Goal: Task Accomplishment & Management: Manage account settings

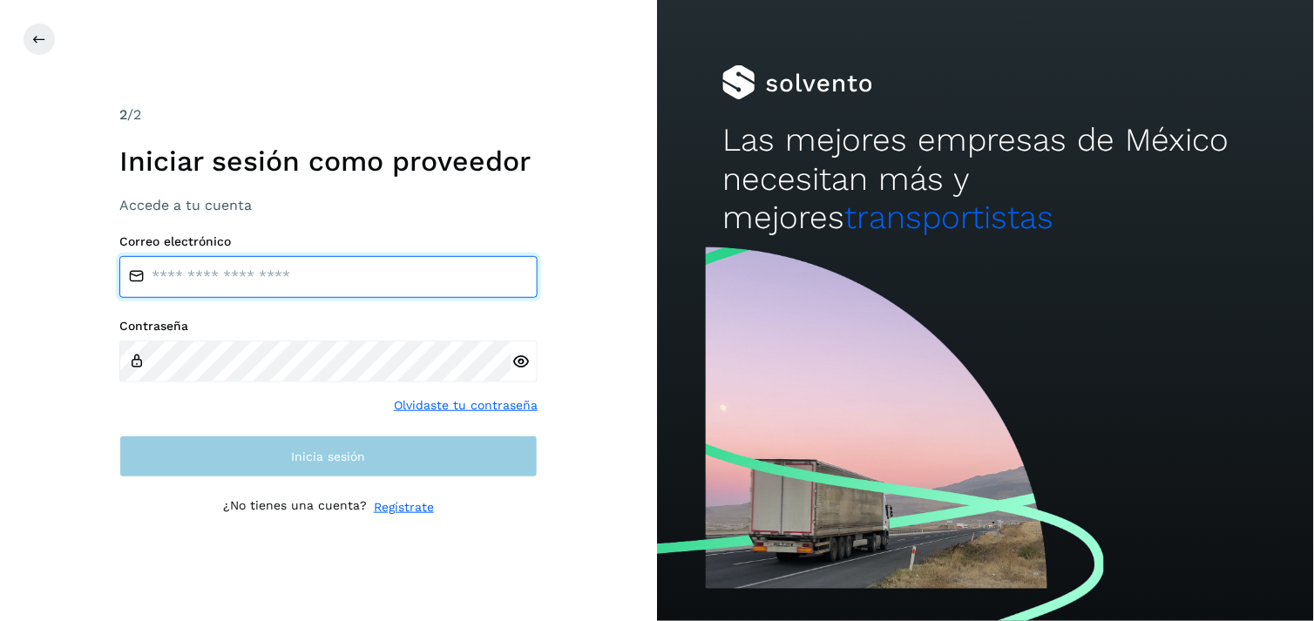
type input "**********"
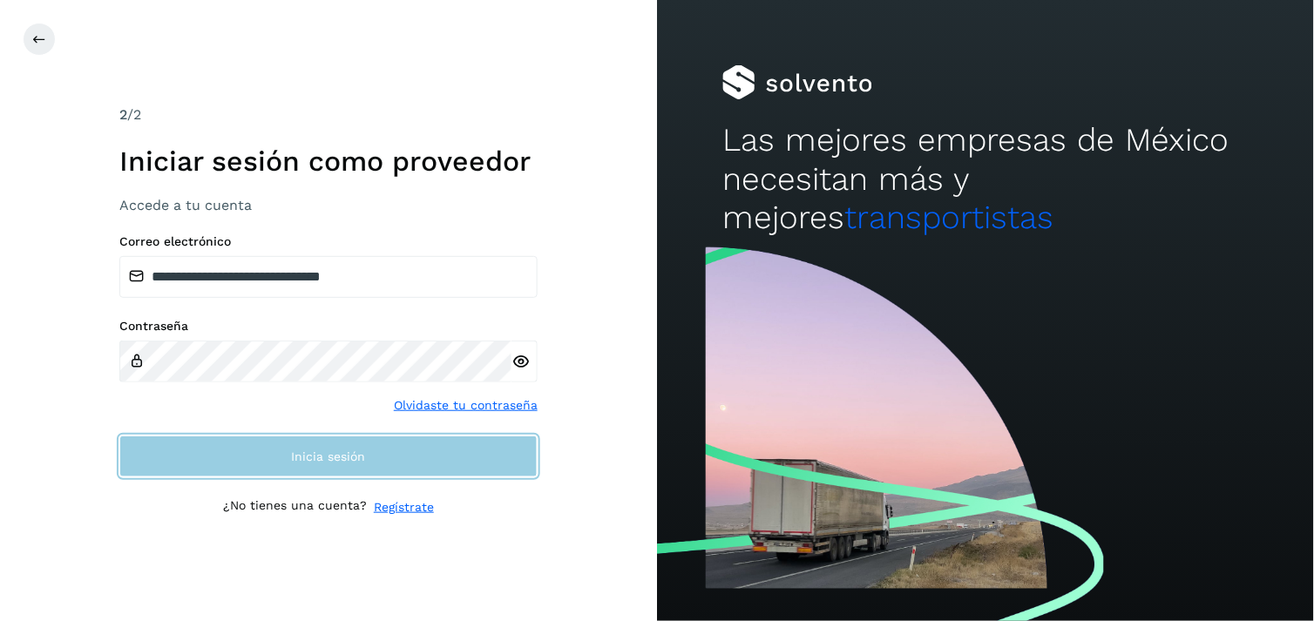
click at [360, 455] on span "Inicia sesión" at bounding box center [329, 456] width 74 height 12
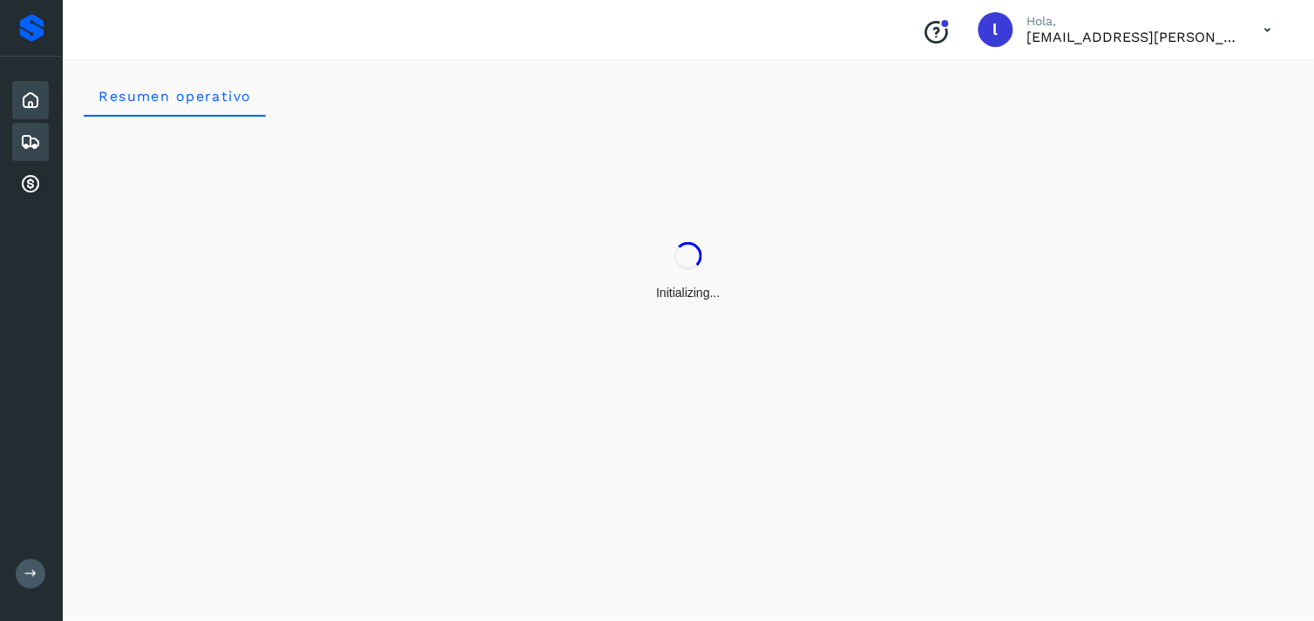
click at [33, 135] on icon at bounding box center [30, 142] width 21 height 21
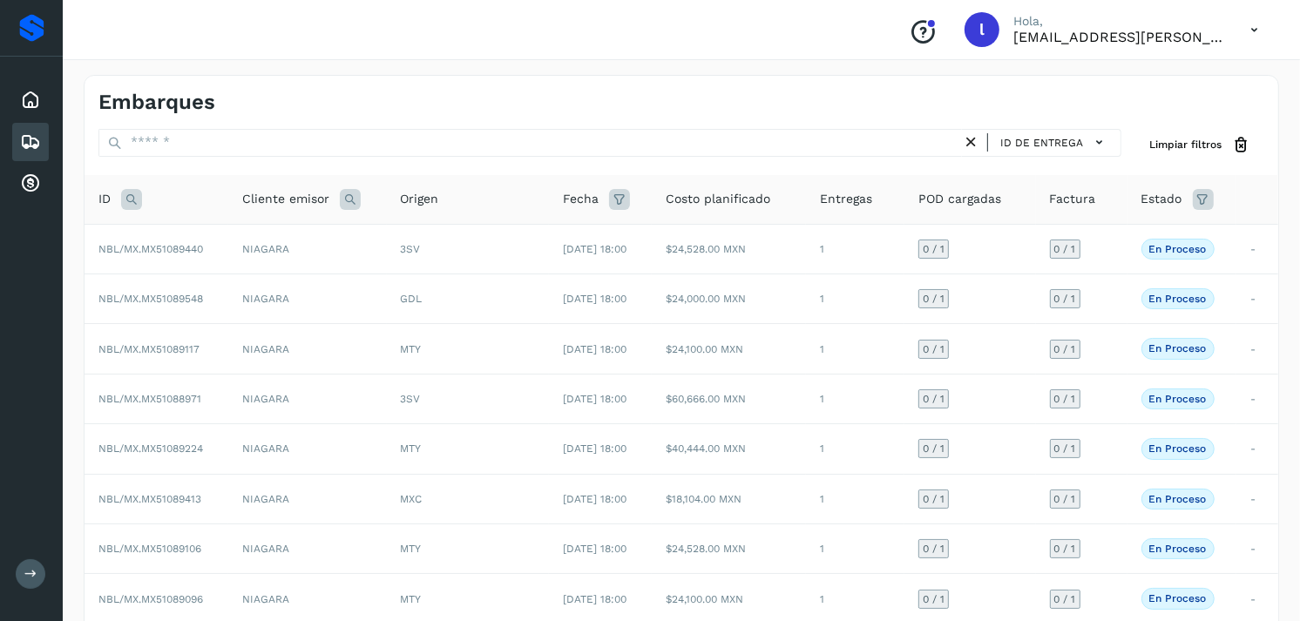
click at [126, 199] on icon at bounding box center [131, 199] width 21 height 21
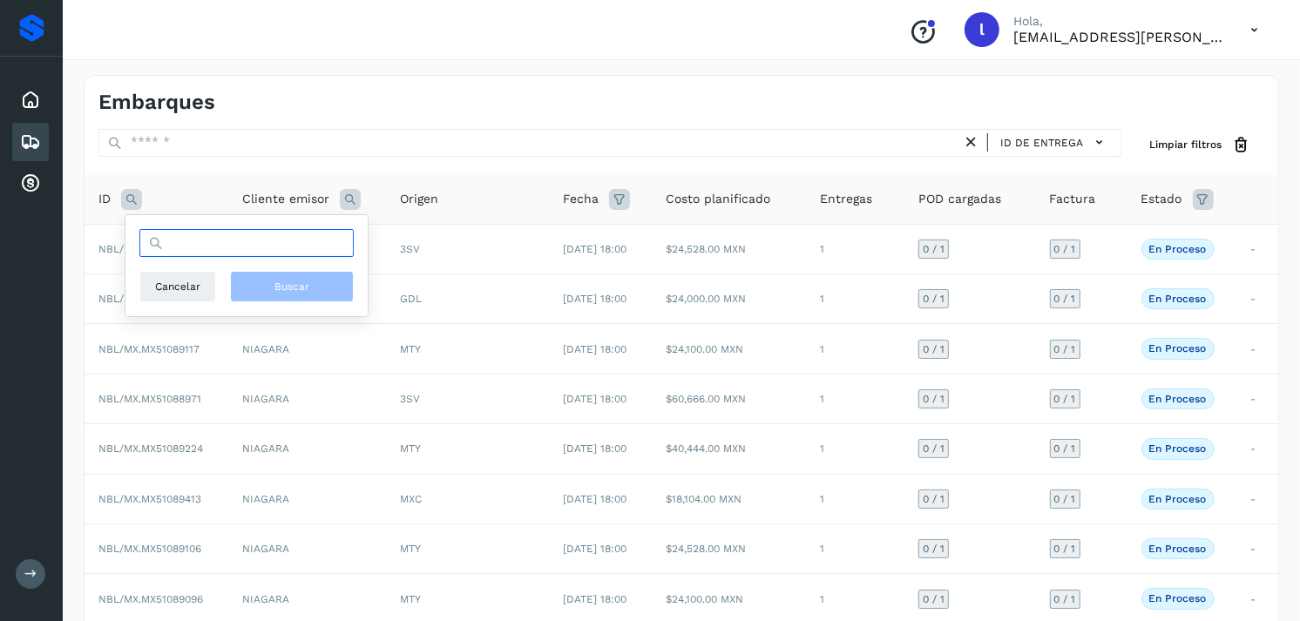
click at [249, 244] on input "text" at bounding box center [246, 243] width 214 height 28
paste input "**********"
type input "**********"
click at [286, 283] on span "Buscar" at bounding box center [291, 287] width 35 height 16
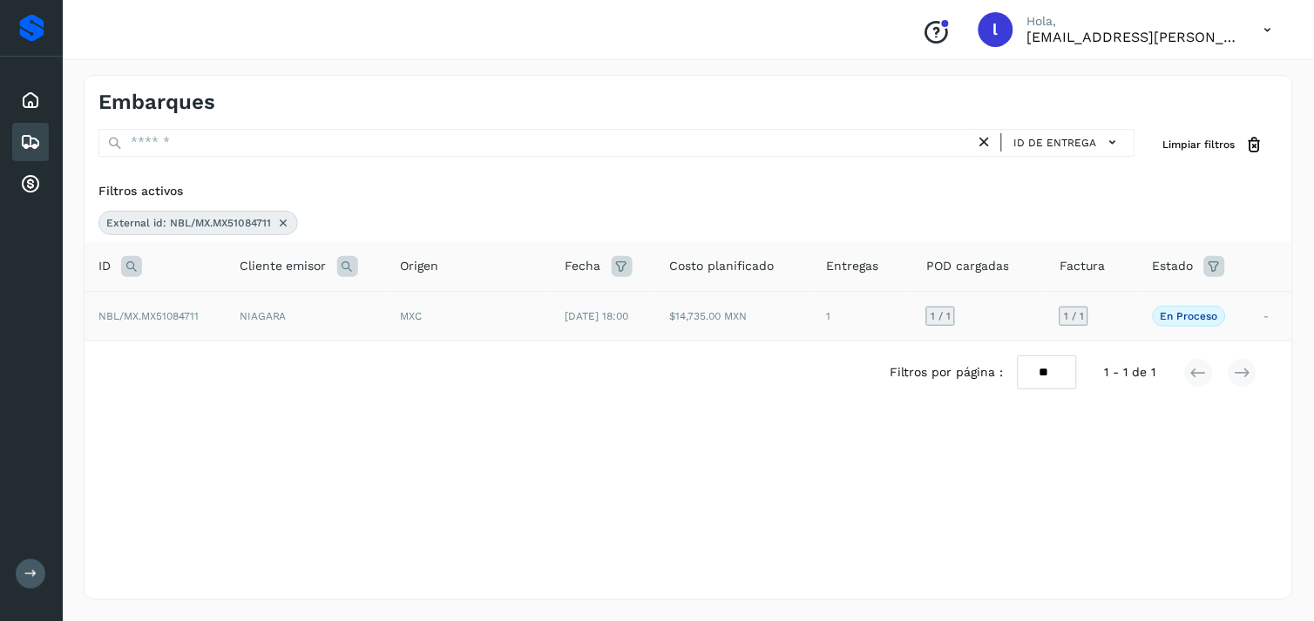
click at [181, 310] on span "NBL/MX.MX51084711" at bounding box center [148, 316] width 100 height 12
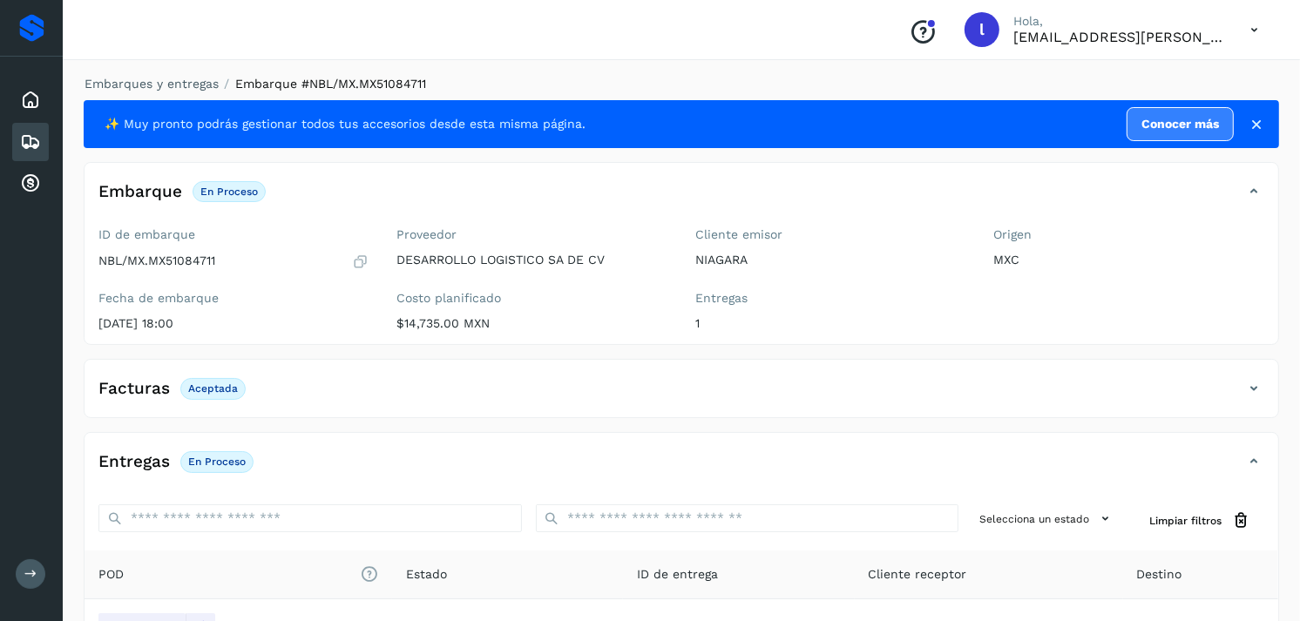
click at [33, 139] on icon at bounding box center [30, 142] width 21 height 21
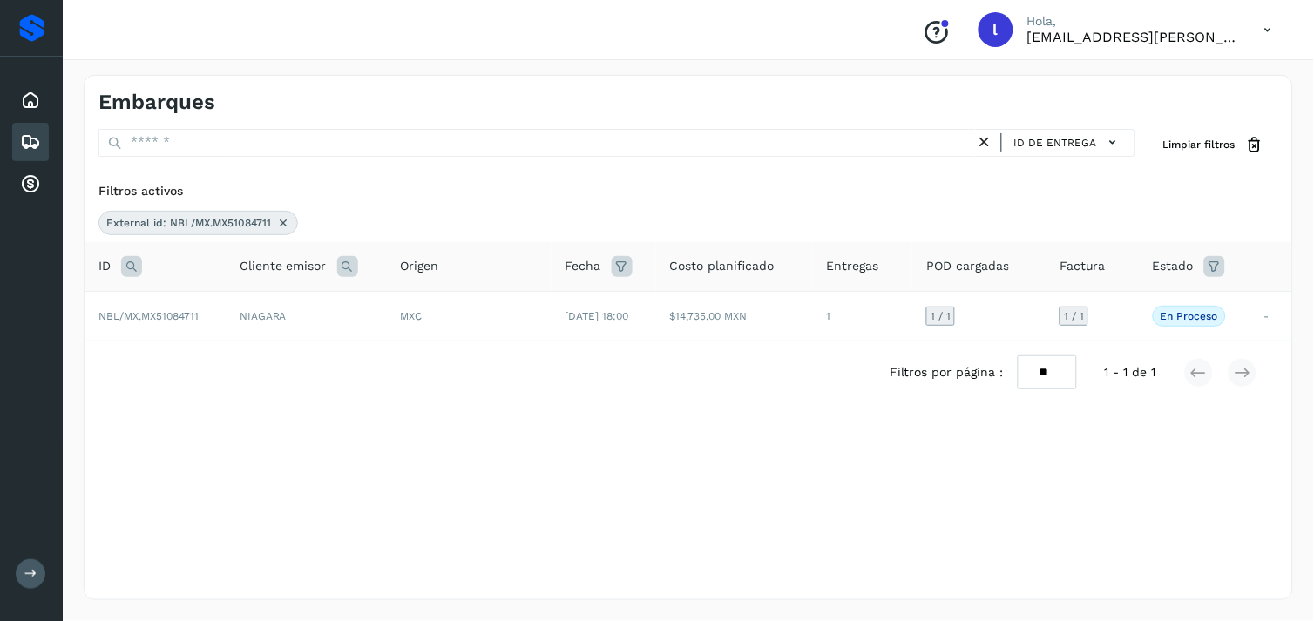
click at [124, 267] on icon at bounding box center [131, 266] width 21 height 21
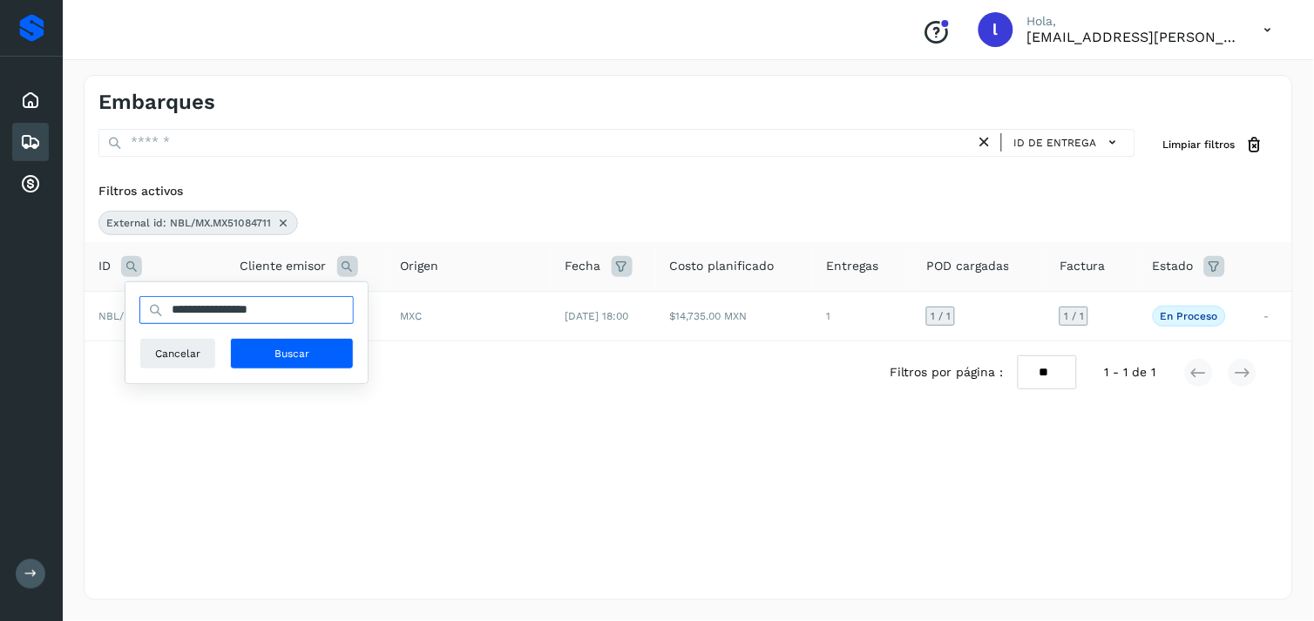
drag, startPoint x: 297, startPoint y: 307, endPoint x: 134, endPoint y: 325, distance: 163.8
click at [134, 325] on div "**********" at bounding box center [246, 332] width 242 height 101
paste input "text"
type input "**********"
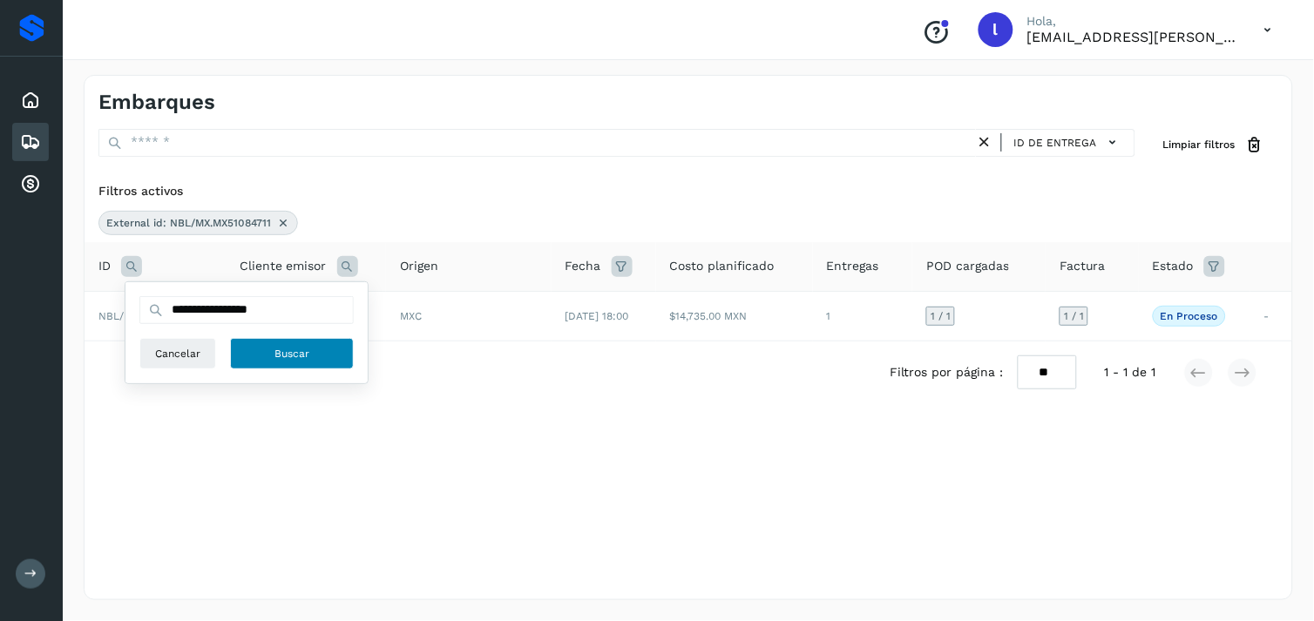
click at [272, 362] on button "Buscar" at bounding box center [292, 353] width 124 height 31
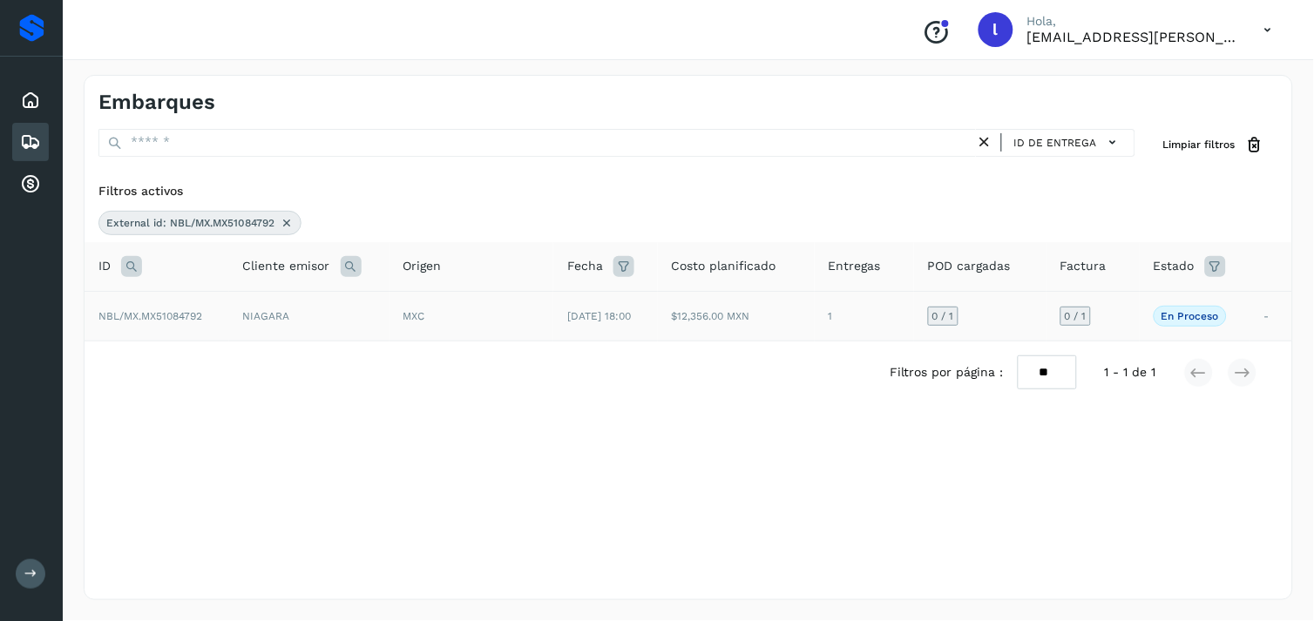
click at [172, 319] on span "NBL/MX.MX51084792" at bounding box center [150, 316] width 104 height 12
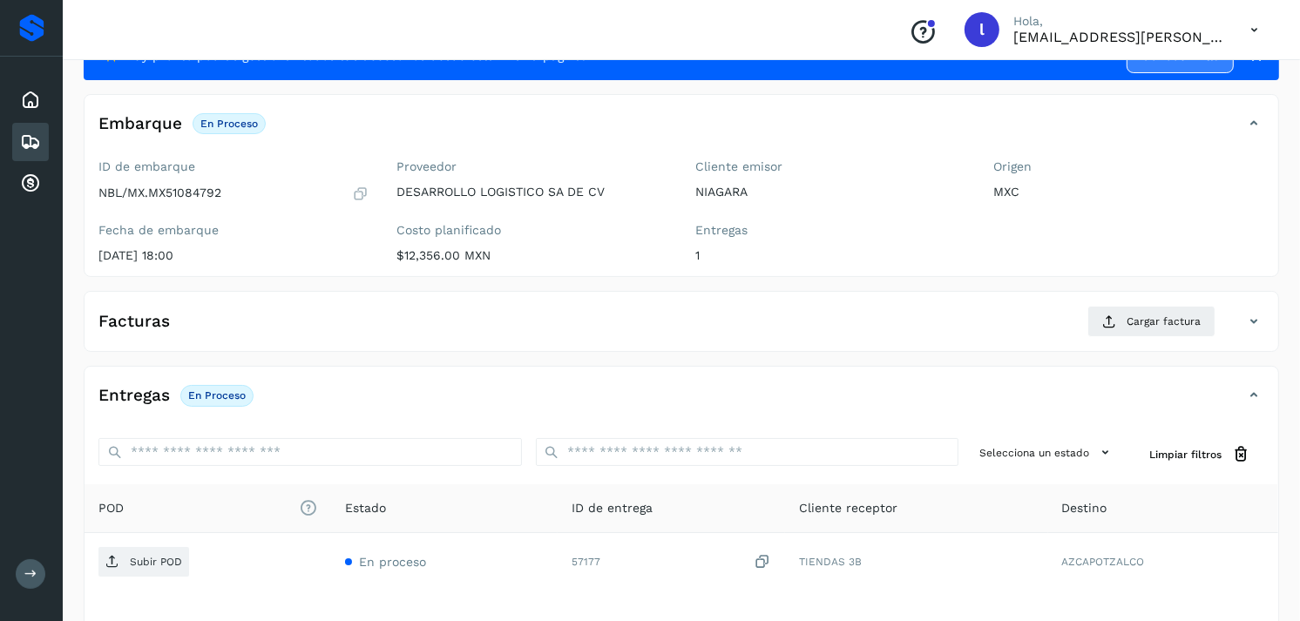
scroll to position [62, 0]
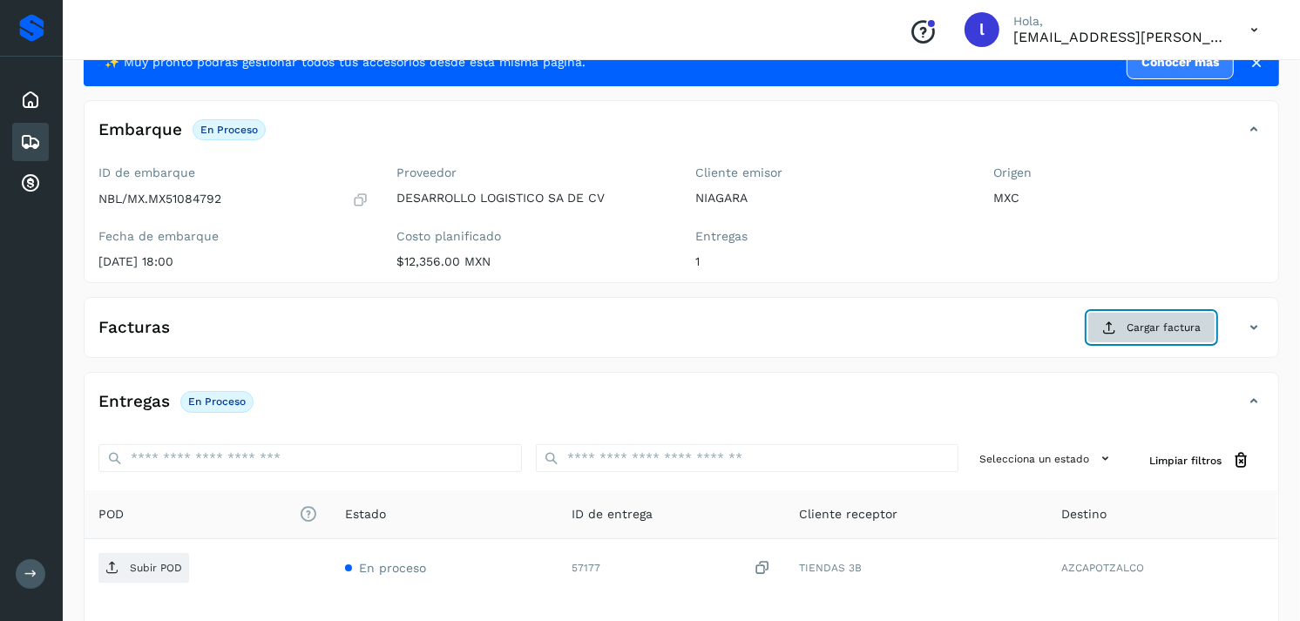
click at [1141, 331] on span "Cargar factura" at bounding box center [1163, 328] width 74 height 16
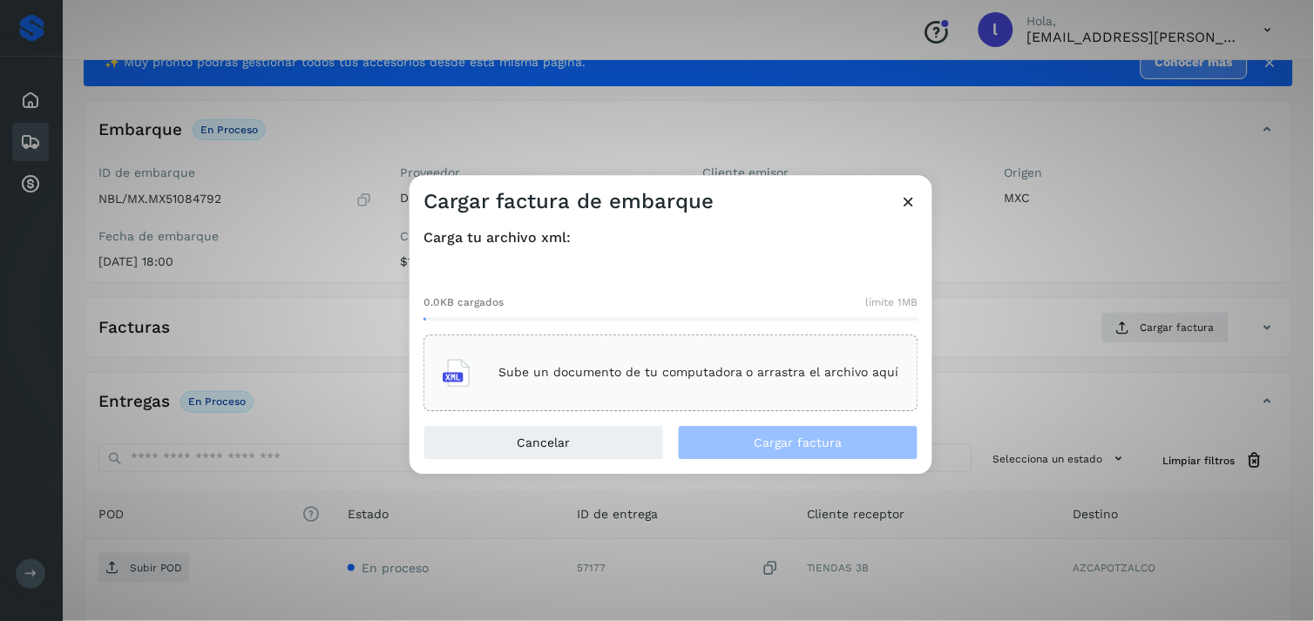
click at [716, 358] on div "Sube un documento de tu computadora o arrastra el archivo aquí" at bounding box center [670, 372] width 456 height 47
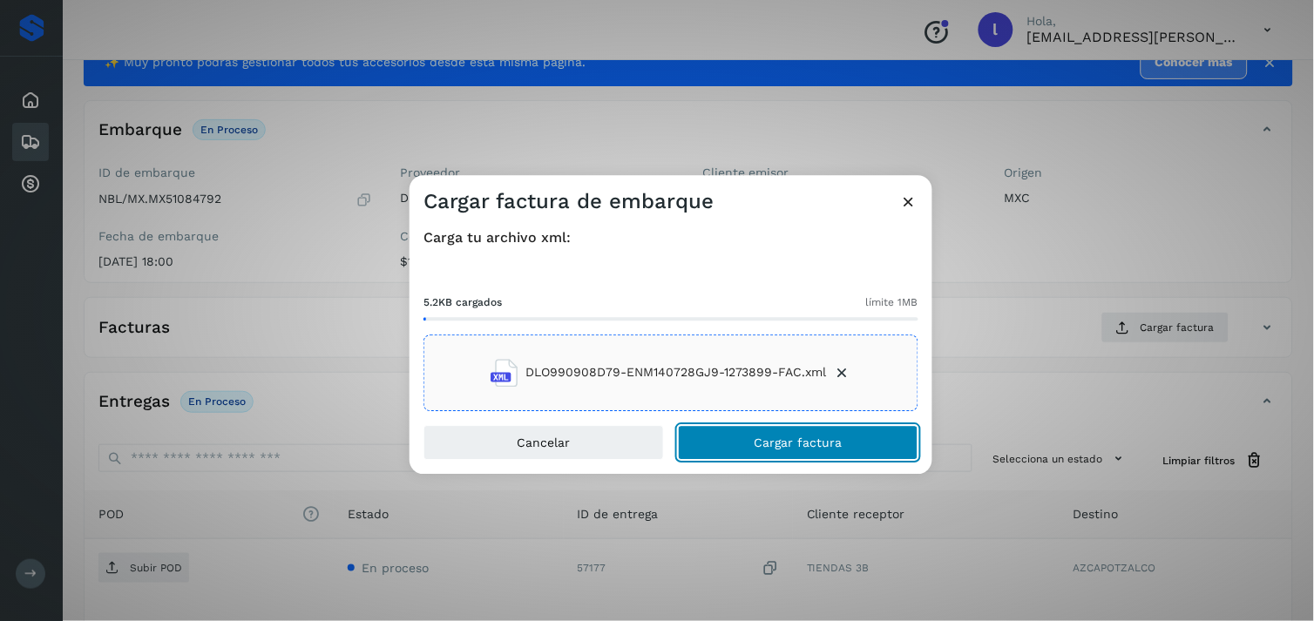
click at [815, 455] on button "Cargar factura" at bounding box center [798, 442] width 240 height 35
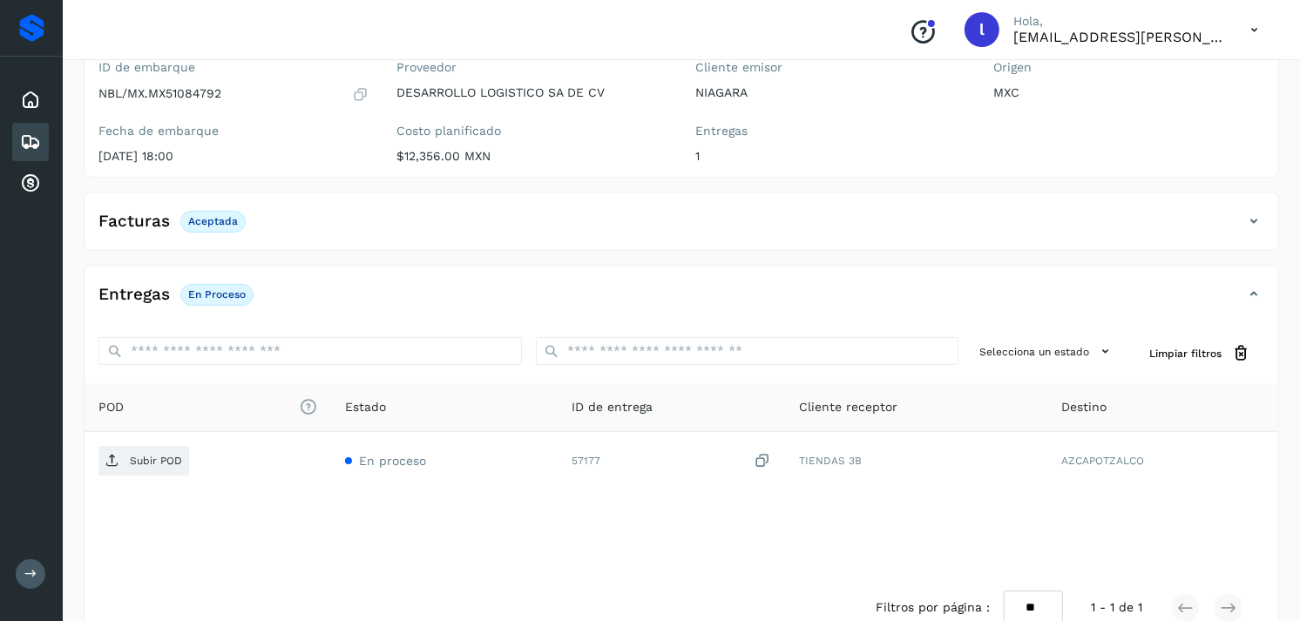
scroll to position [168, 0]
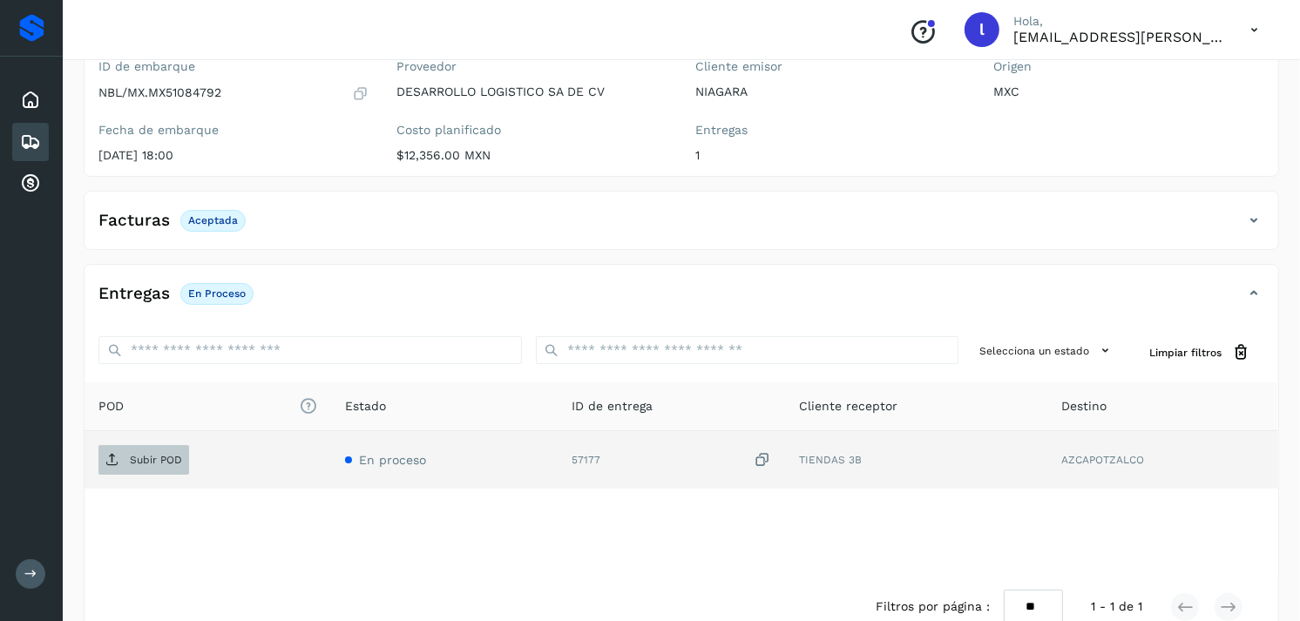
click at [144, 466] on span "Subir POD" at bounding box center [143, 460] width 91 height 28
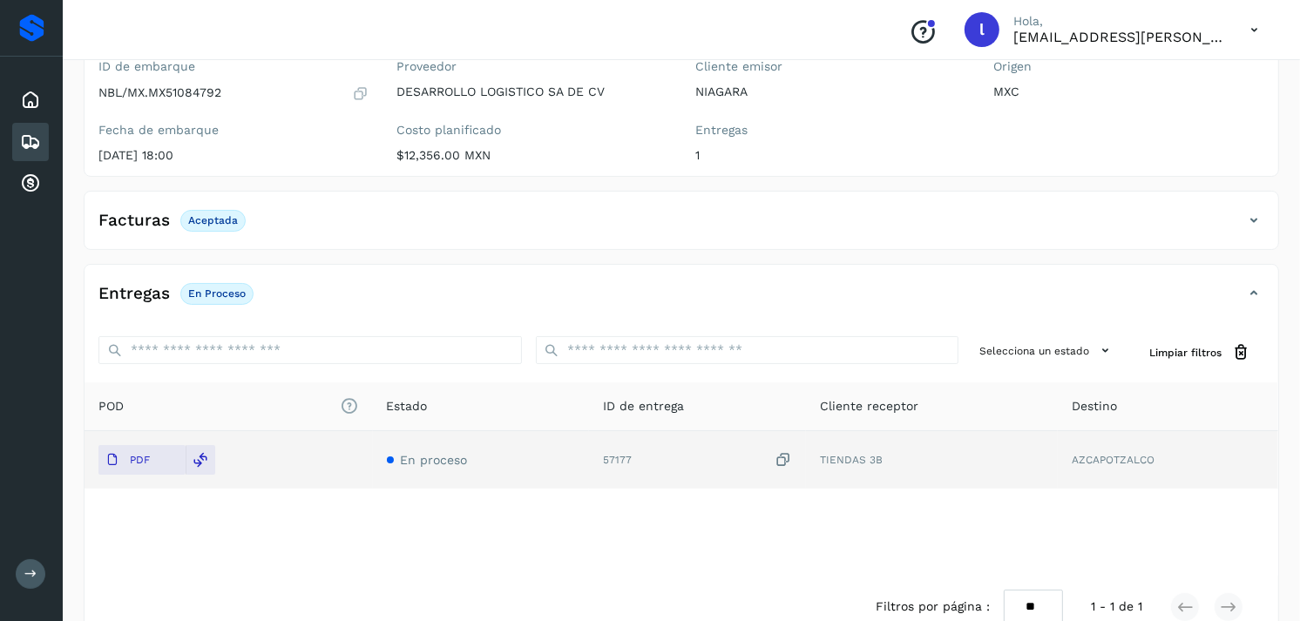
click at [21, 143] on icon at bounding box center [30, 142] width 21 height 21
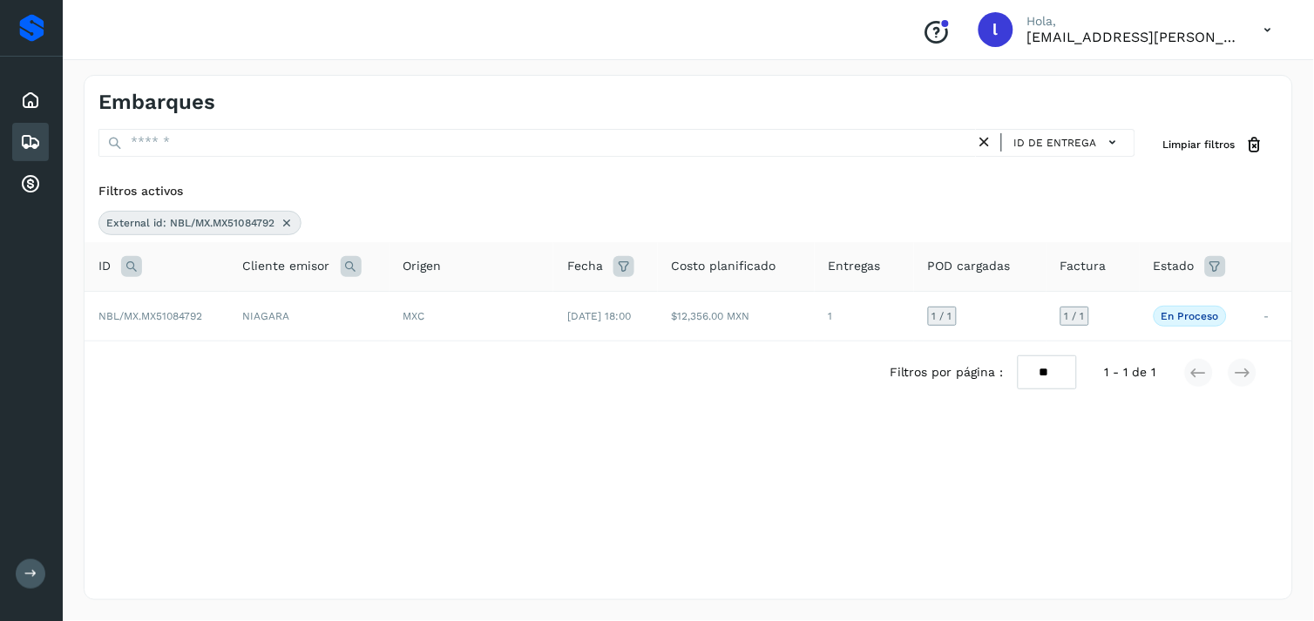
click at [134, 266] on icon at bounding box center [131, 266] width 21 height 21
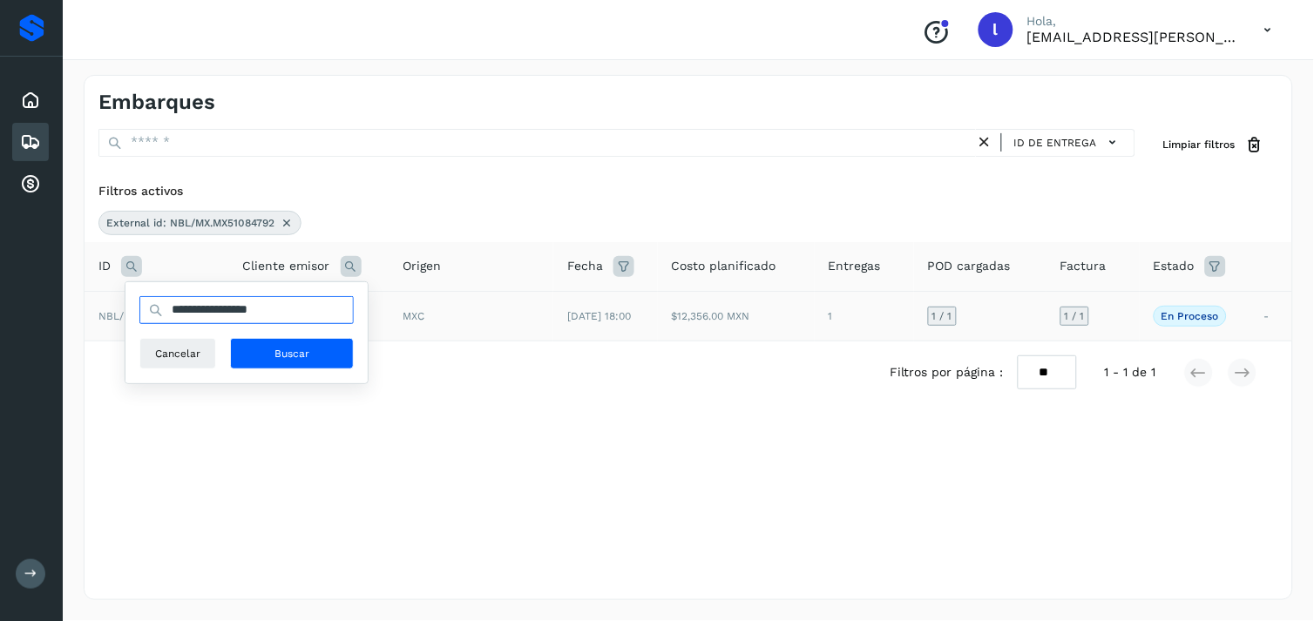
drag, startPoint x: 307, startPoint y: 315, endPoint x: 109, endPoint y: 314, distance: 197.7
click at [109, 314] on table "**********" at bounding box center [687, 291] width 1207 height 99
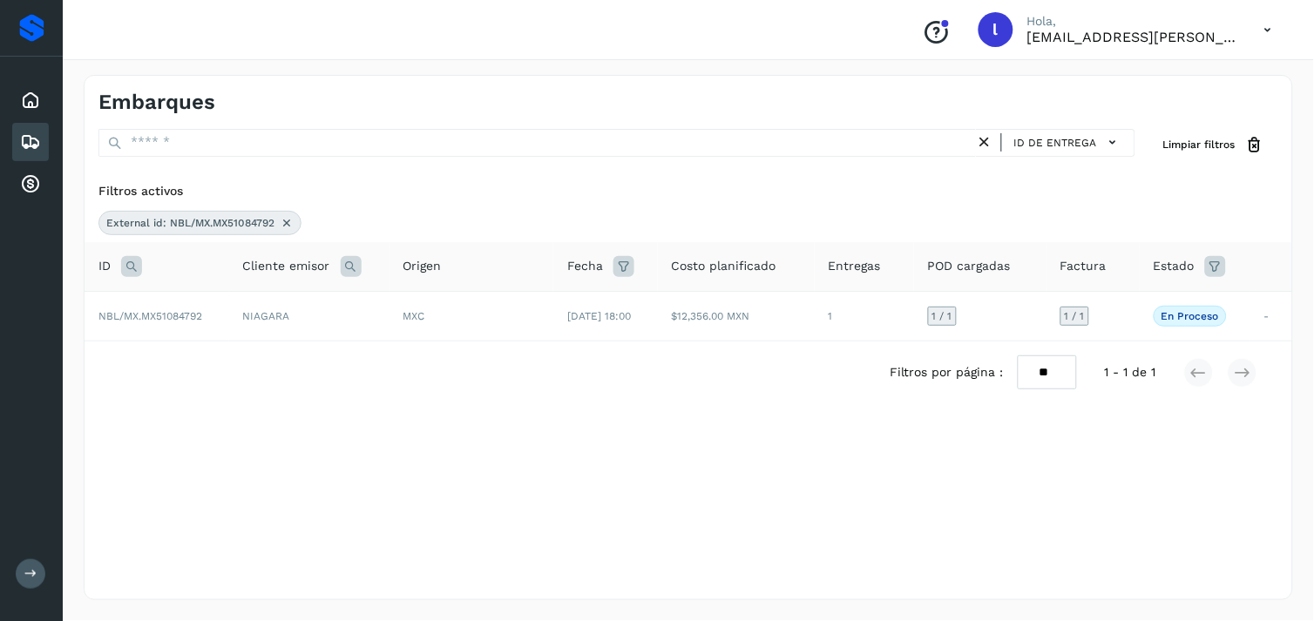
click at [135, 264] on icon at bounding box center [131, 266] width 21 height 21
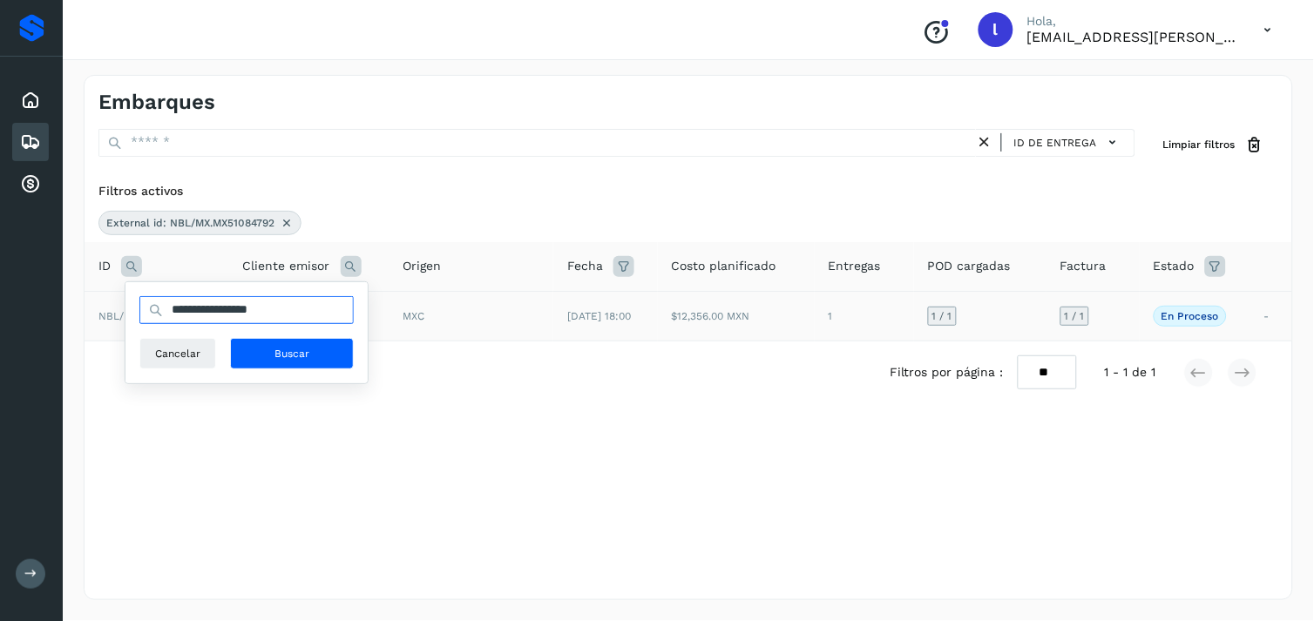
drag, startPoint x: 335, startPoint y: 307, endPoint x: 102, endPoint y: 321, distance: 233.9
click at [102, 321] on table "**********" at bounding box center [687, 291] width 1207 height 99
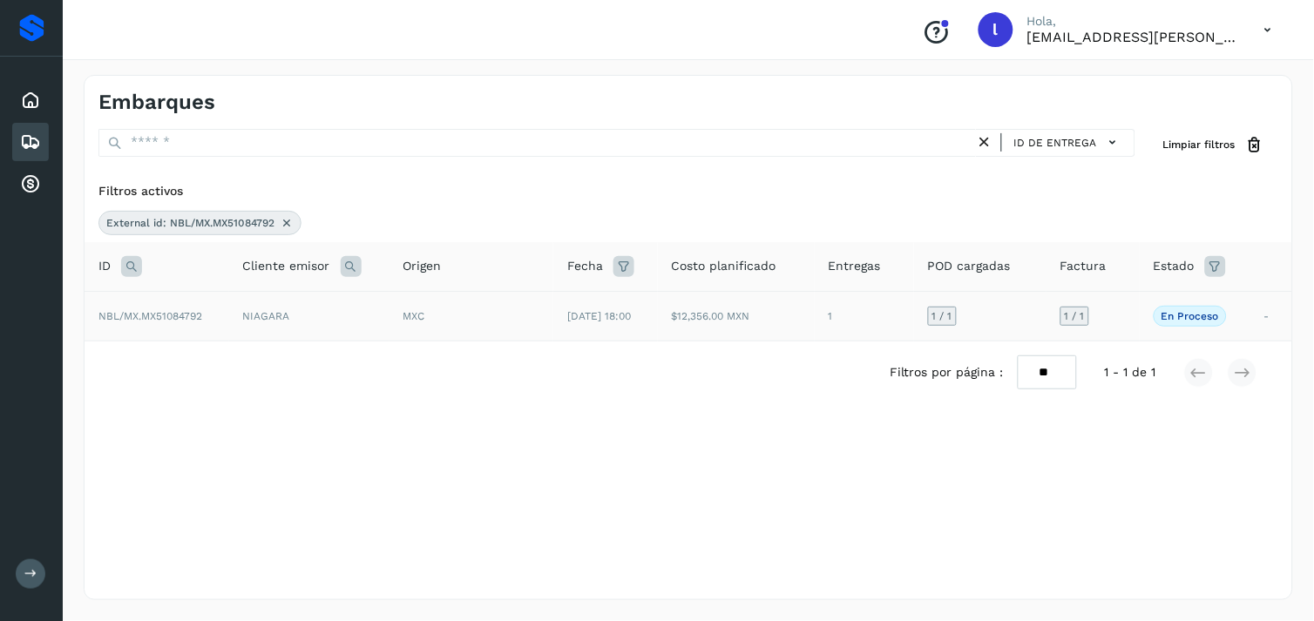
paste input "text"
type input "**********"
click at [139, 264] on icon at bounding box center [131, 266] width 21 height 21
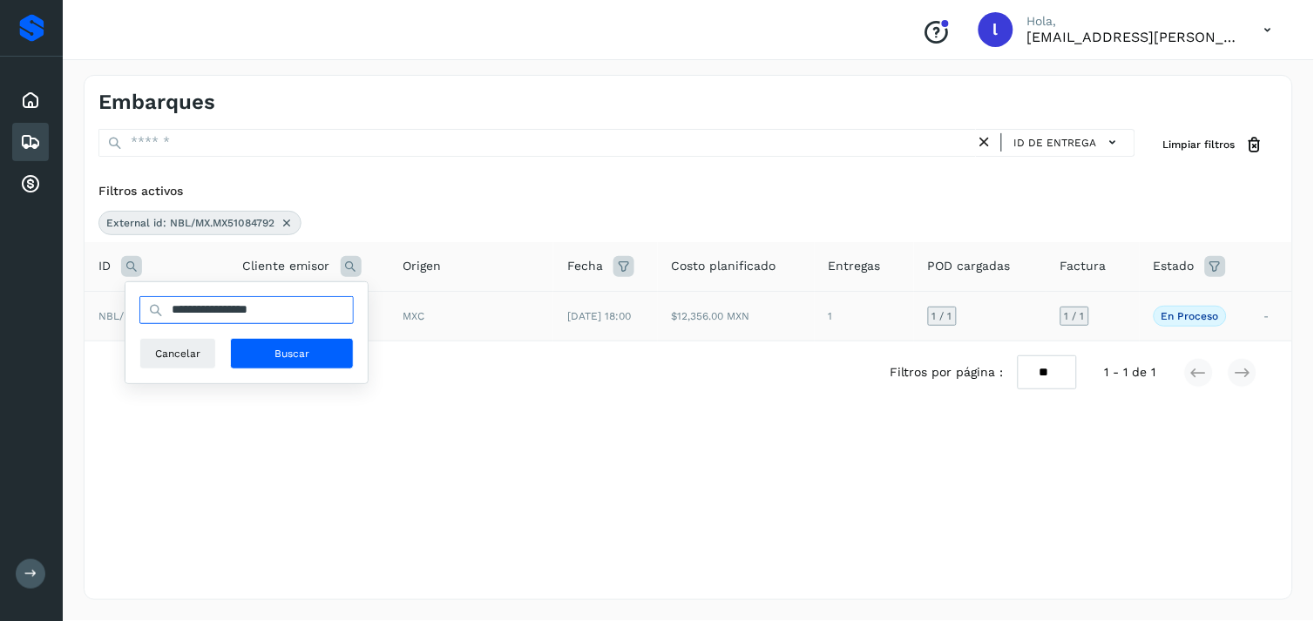
drag, startPoint x: 324, startPoint y: 309, endPoint x: 114, endPoint y: 318, distance: 210.1
click at [114, 318] on table "**********" at bounding box center [687, 291] width 1207 height 99
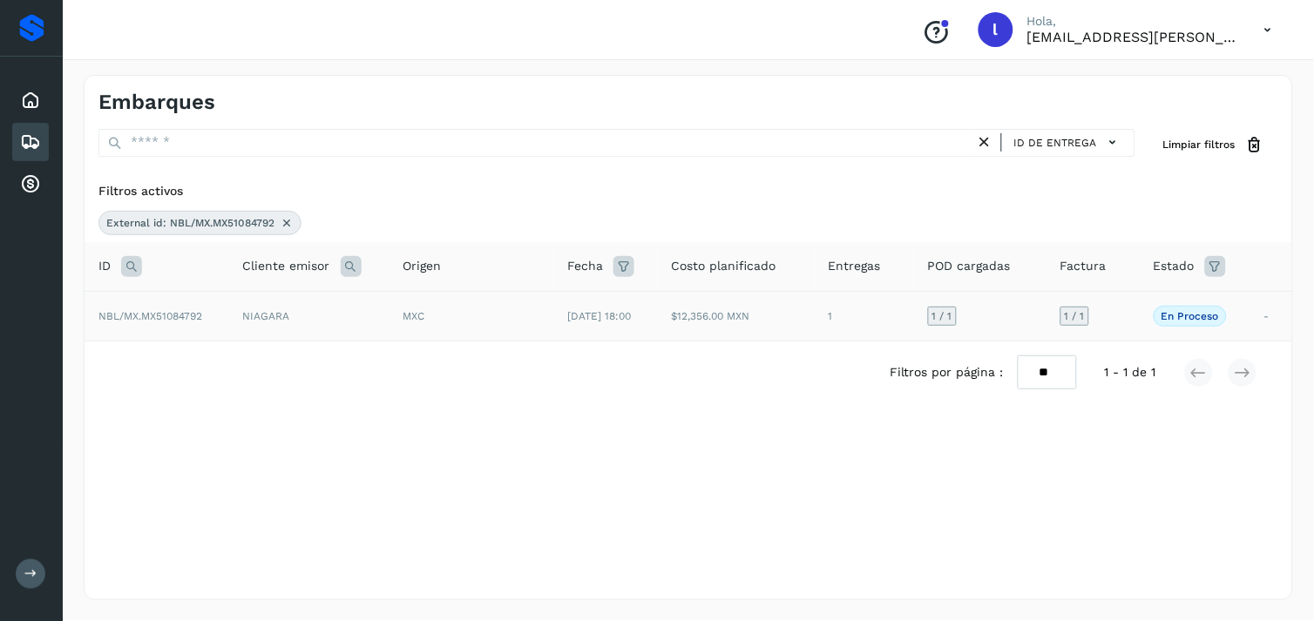
paste input "text"
type input "**********"
click at [129, 268] on icon at bounding box center [131, 266] width 21 height 21
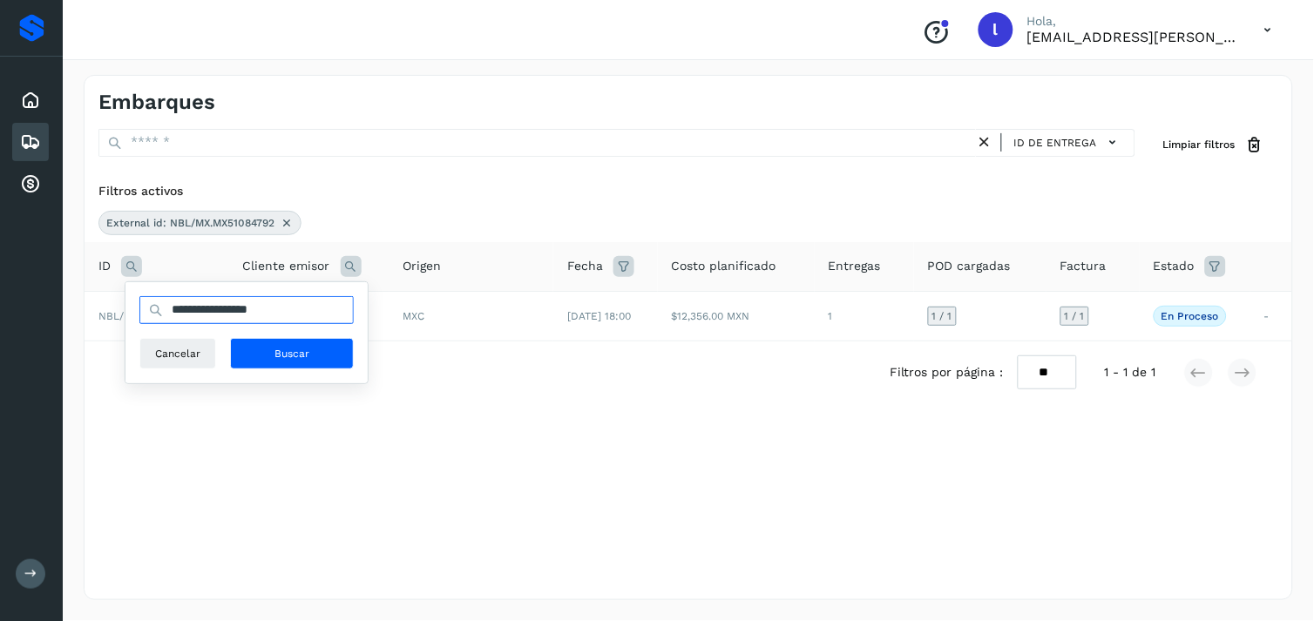
drag, startPoint x: 318, startPoint y: 308, endPoint x: 172, endPoint y: 312, distance: 145.5
click at [172, 312] on input "**********" at bounding box center [246, 310] width 214 height 28
paste input "text"
type input "**********"
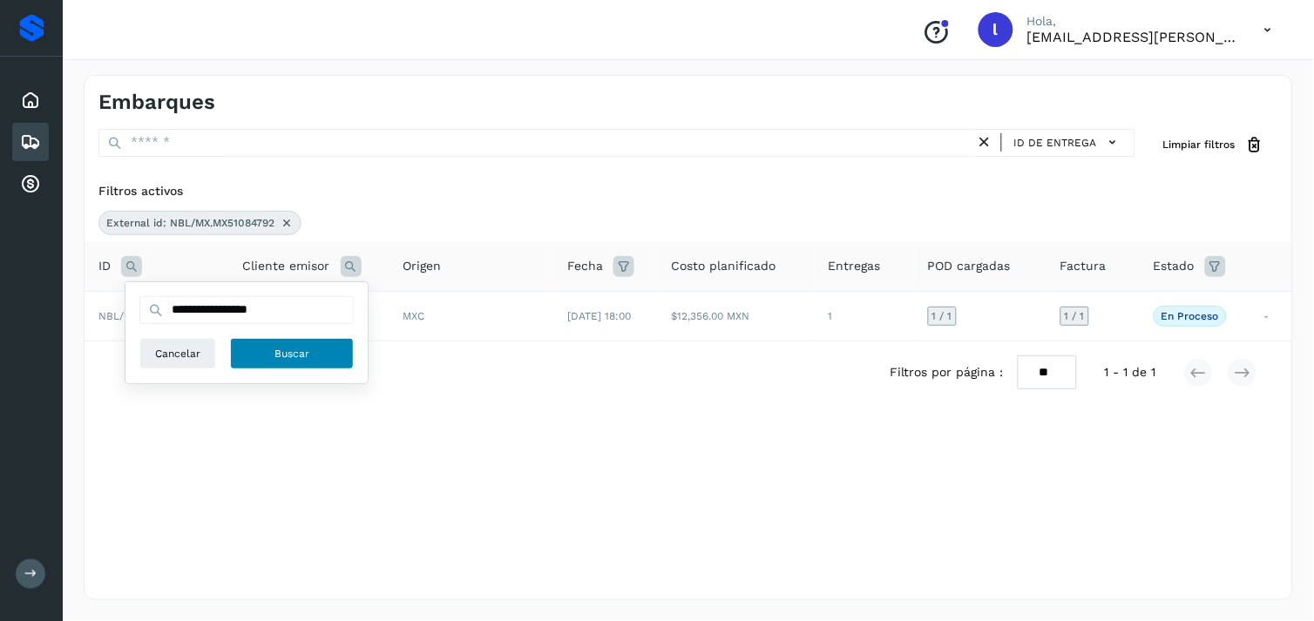
click at [307, 358] on span "Buscar" at bounding box center [291, 354] width 35 height 16
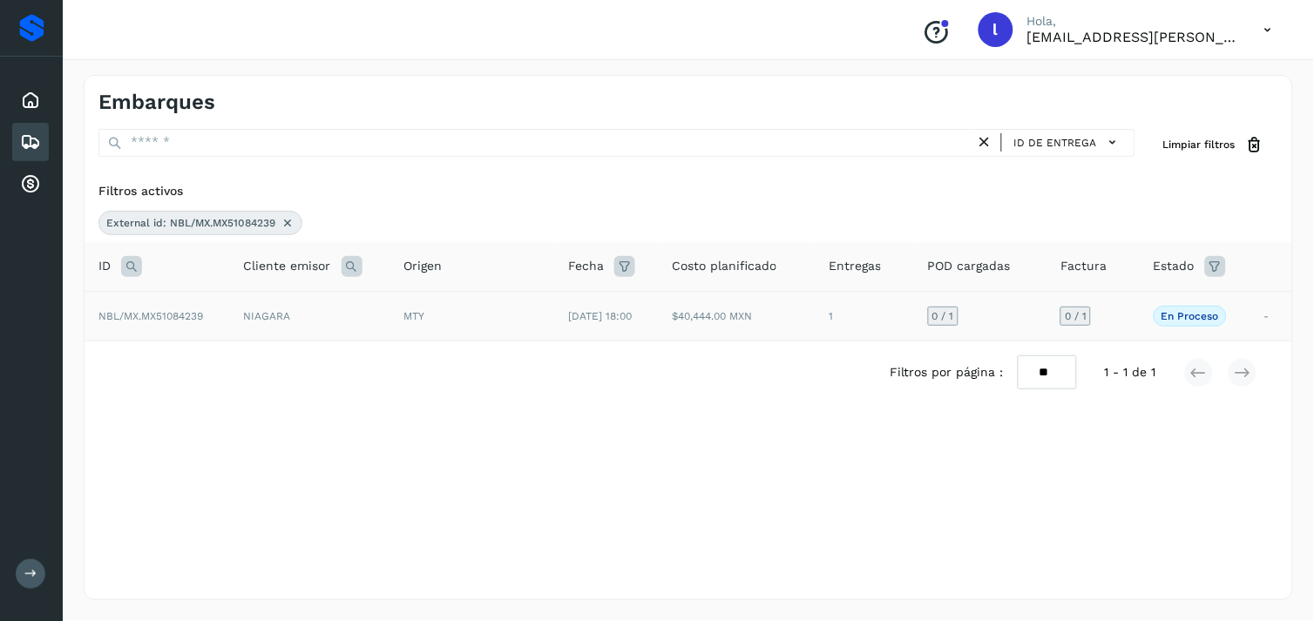
click at [161, 312] on span "NBL/MX.MX51084239" at bounding box center [150, 316] width 105 height 12
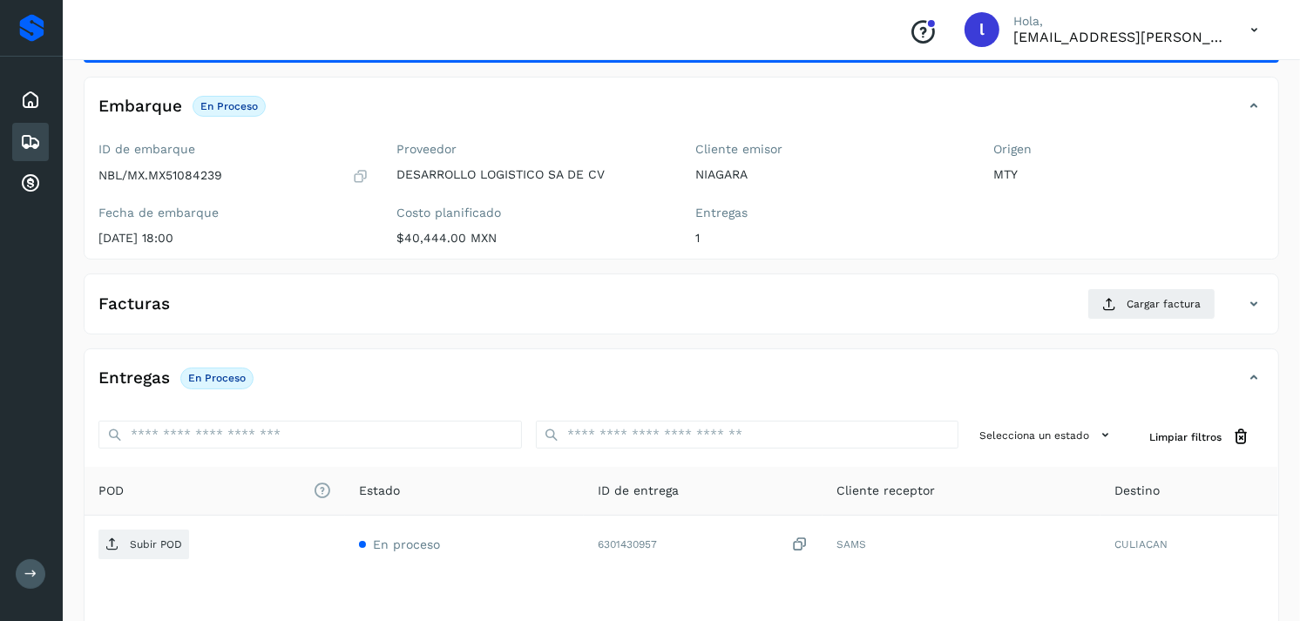
scroll to position [87, 0]
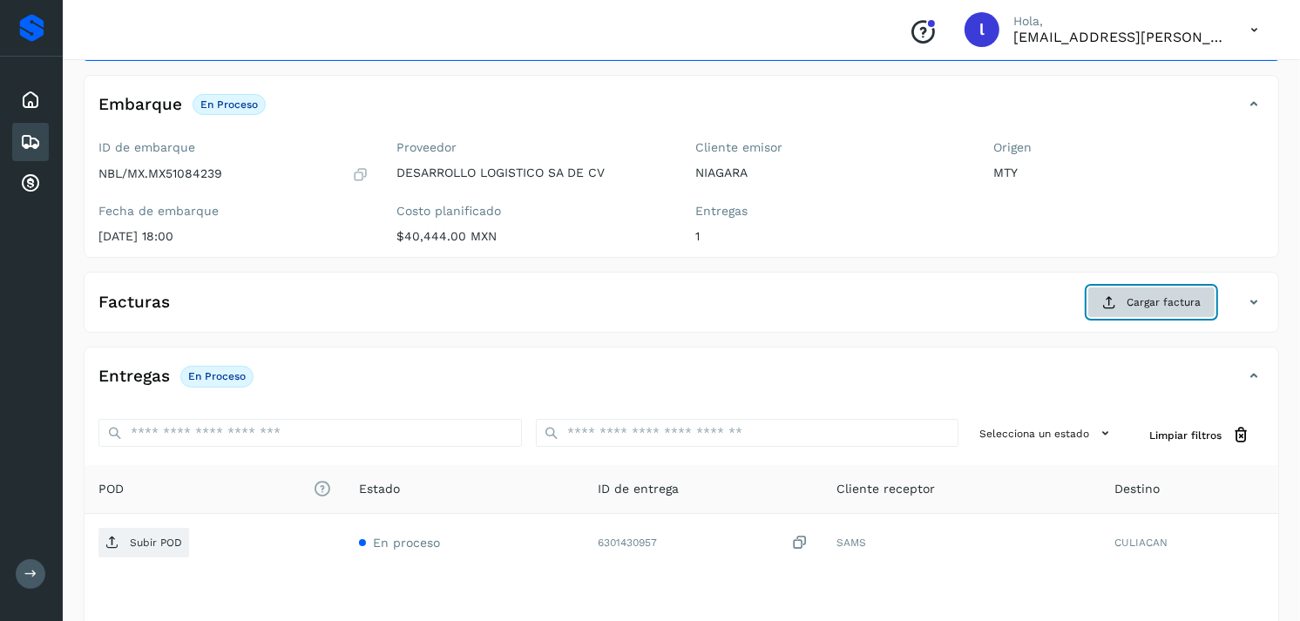
click at [1171, 310] on span "Cargar factura" at bounding box center [1163, 302] width 74 height 16
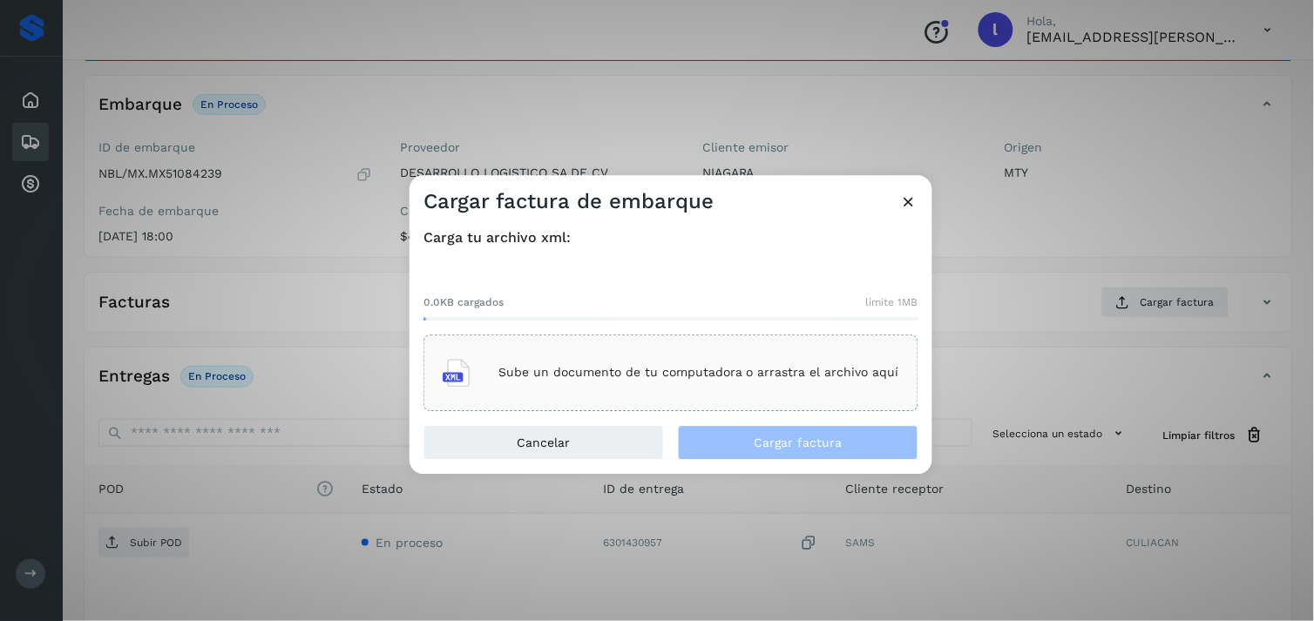
click at [571, 380] on p "Sube un documento de tu computadora o arrastra el archivo aquí" at bounding box center [698, 373] width 401 height 15
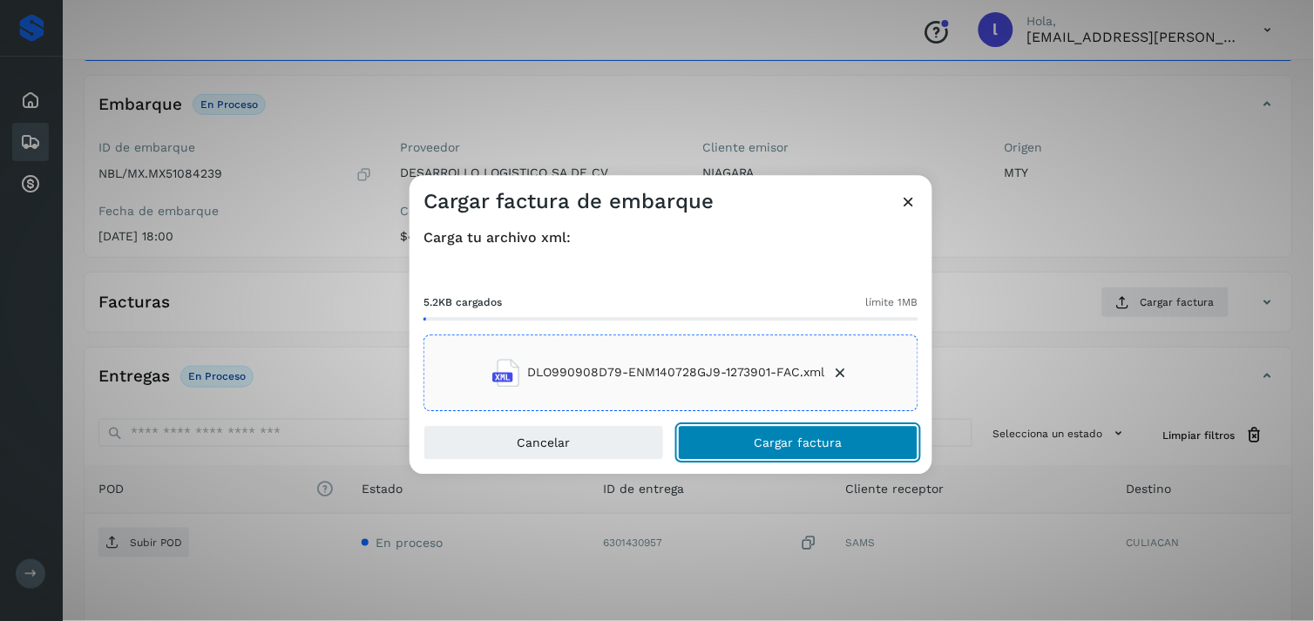
click at [791, 436] on span "Cargar factura" at bounding box center [798, 442] width 88 height 12
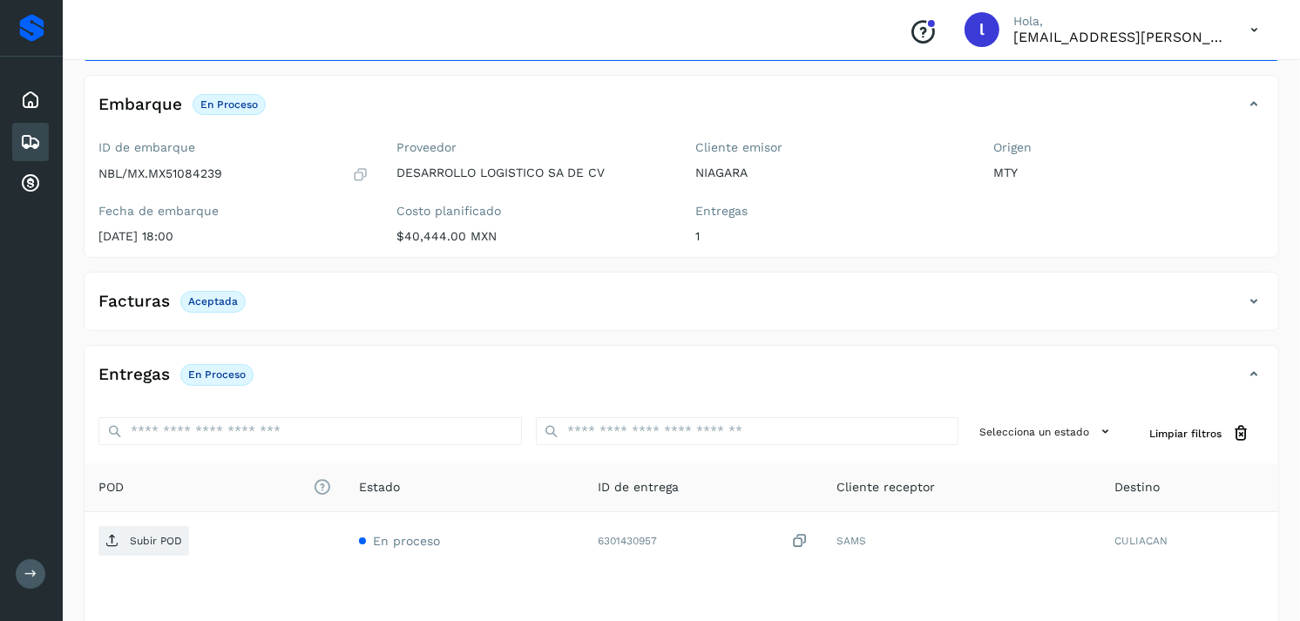
scroll to position [206, 0]
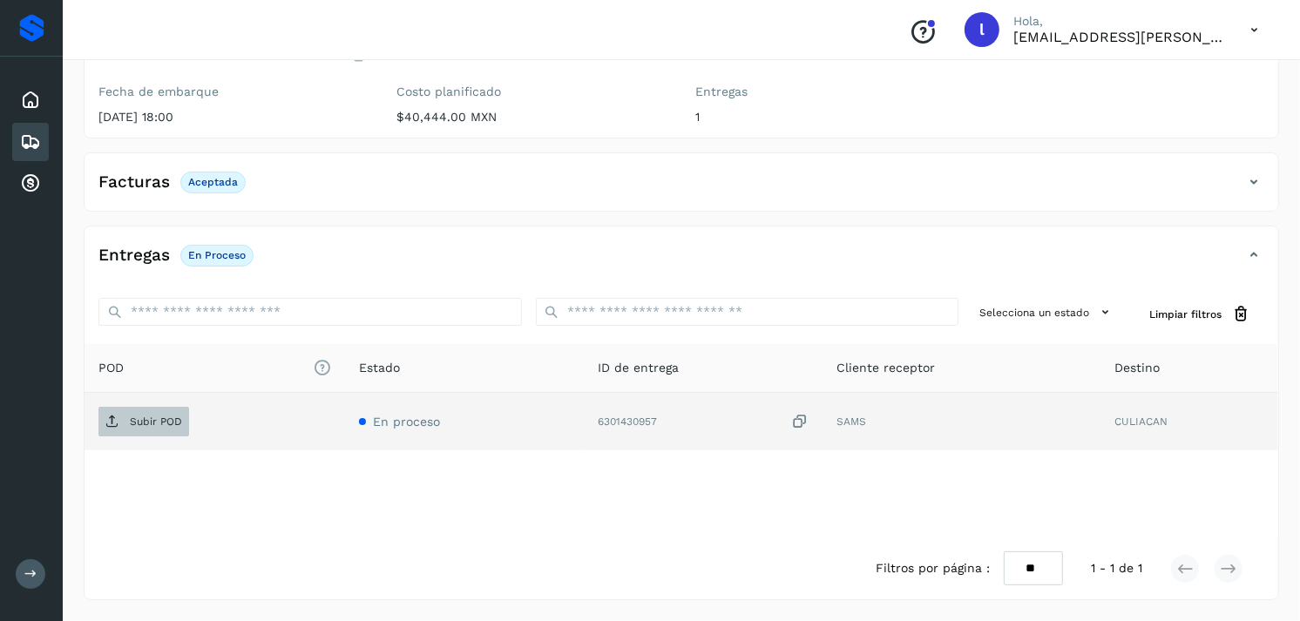
click at [139, 422] on p "Subir POD" at bounding box center [156, 421] width 52 height 12
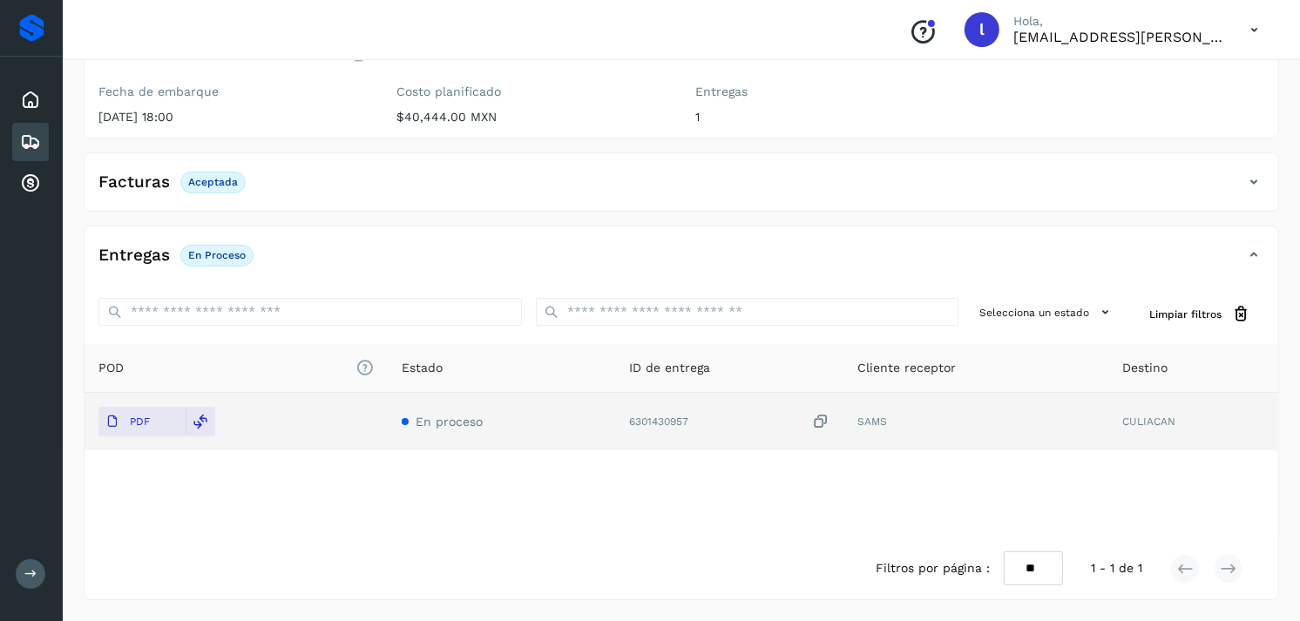
click at [30, 132] on icon at bounding box center [30, 142] width 21 height 21
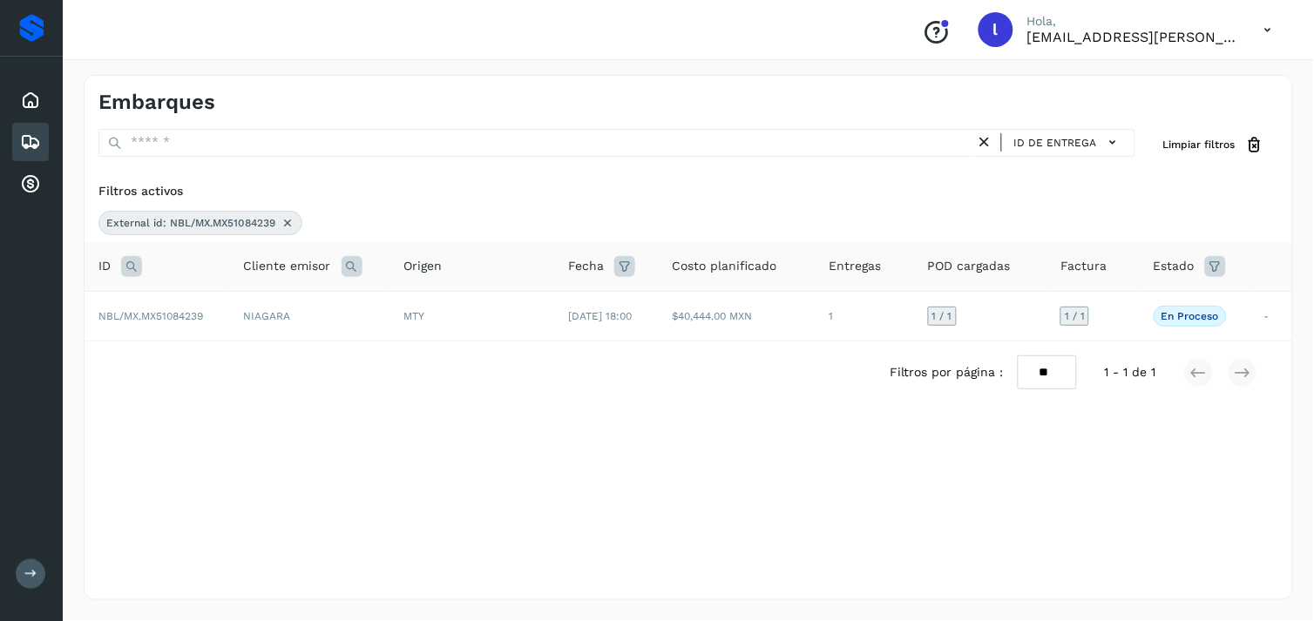
click at [132, 263] on icon at bounding box center [131, 266] width 21 height 21
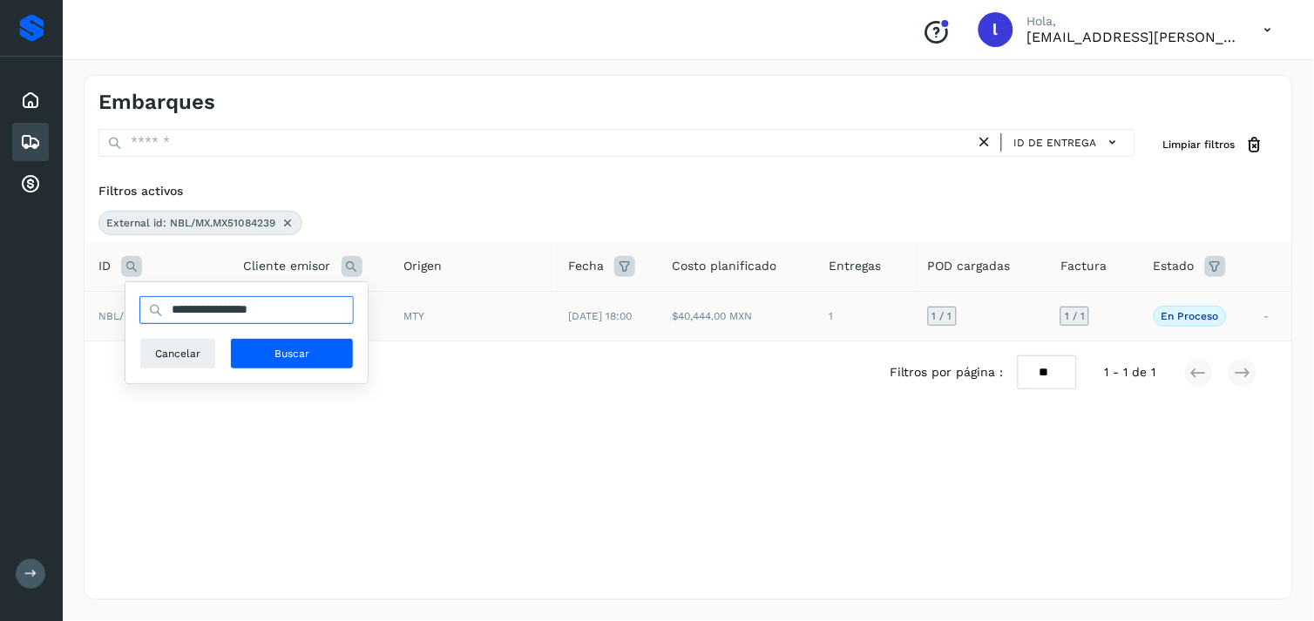
drag, startPoint x: 319, startPoint y: 310, endPoint x: 119, endPoint y: 303, distance: 199.6
click at [119, 303] on table "**********" at bounding box center [687, 291] width 1207 height 99
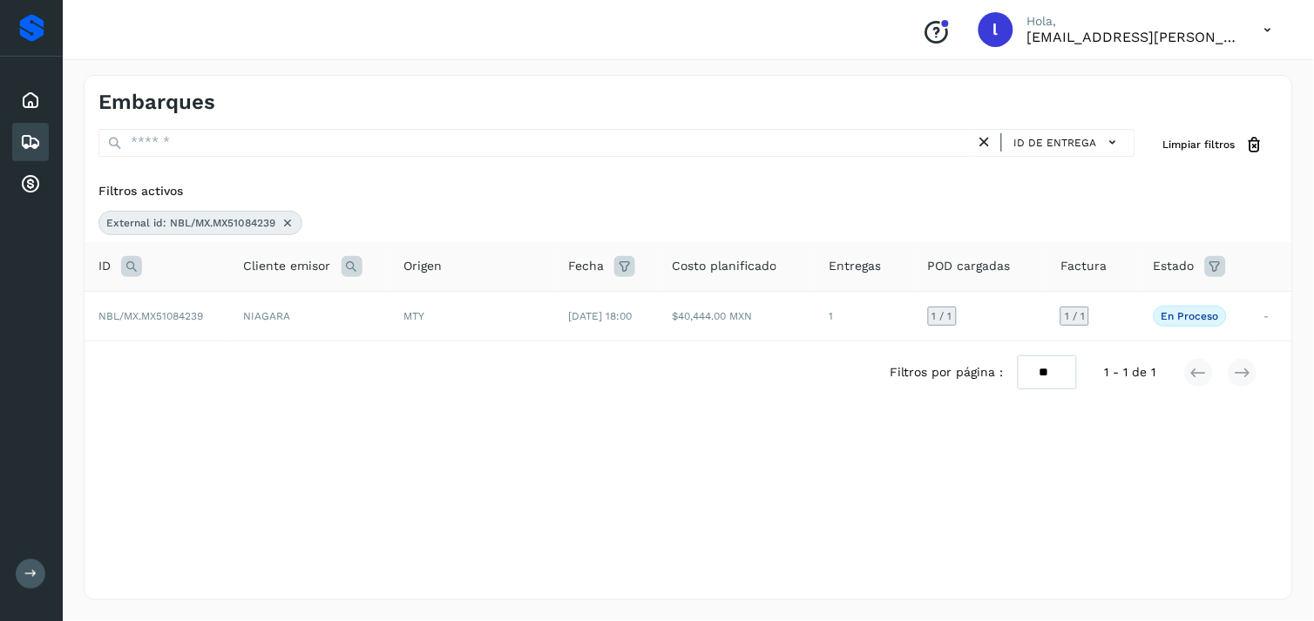
click at [129, 262] on icon at bounding box center [131, 266] width 21 height 21
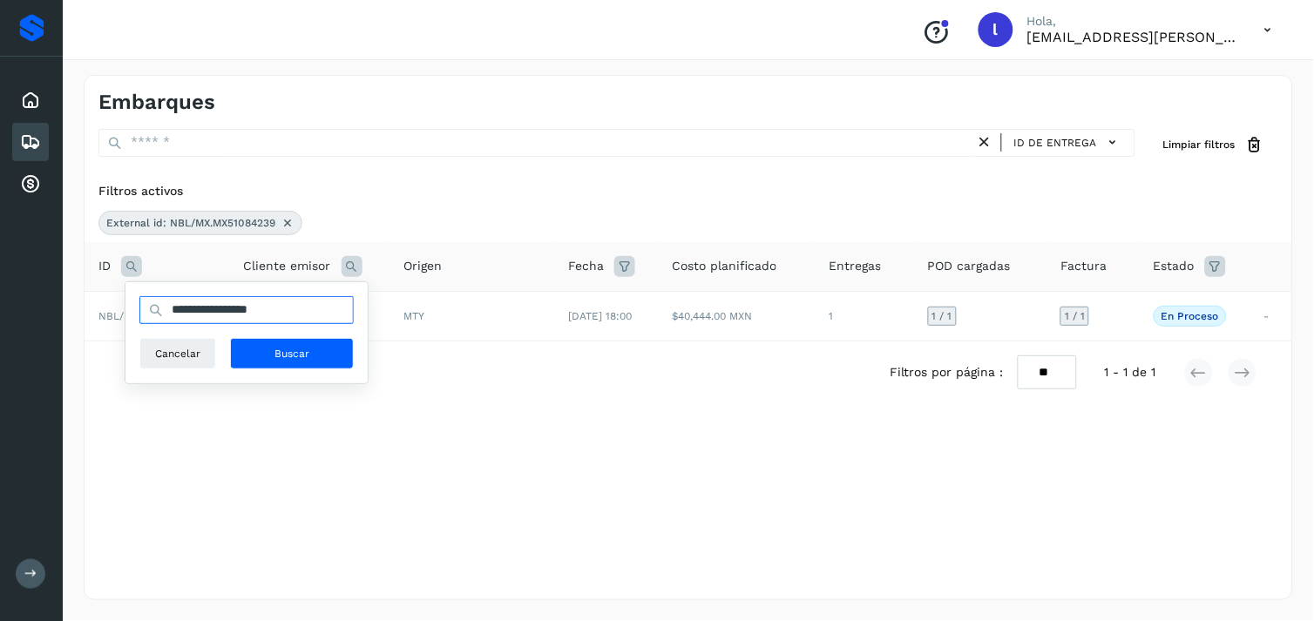
drag, startPoint x: 312, startPoint y: 311, endPoint x: 137, endPoint y: 307, distance: 175.1
click at [137, 307] on div "**********" at bounding box center [246, 332] width 242 height 101
paste input "text"
type input "**********"
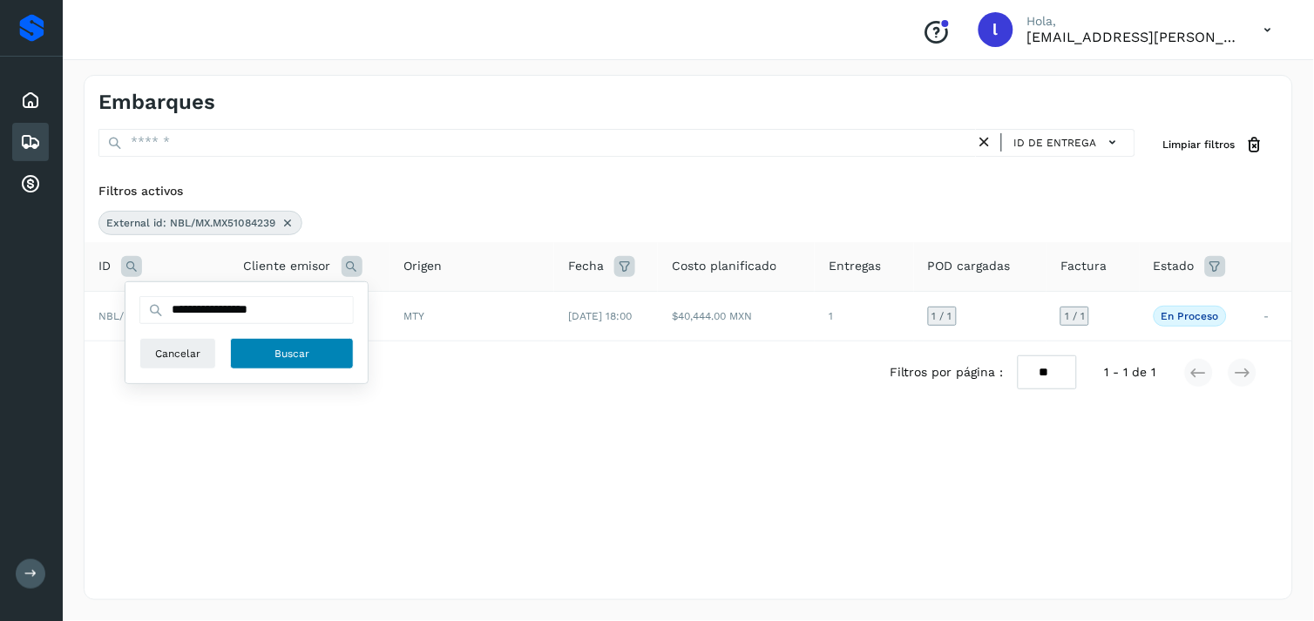
click at [298, 361] on span "Buscar" at bounding box center [291, 354] width 35 height 16
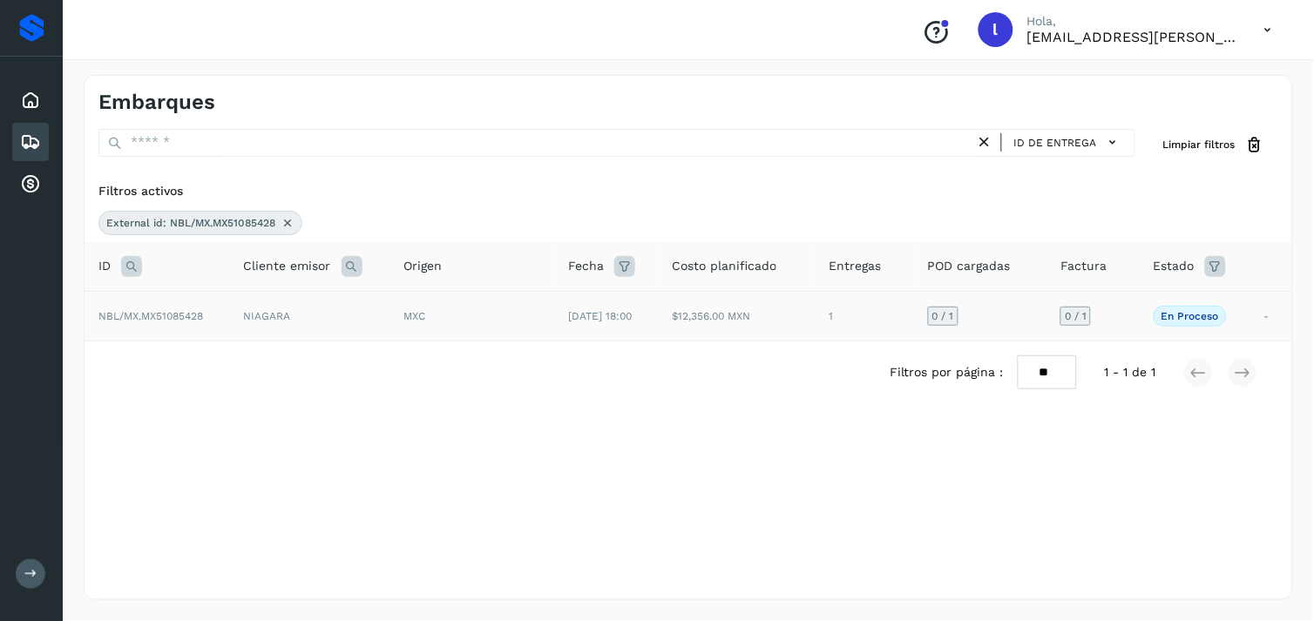
click at [137, 311] on span "NBL/MX.MX51085428" at bounding box center [150, 316] width 105 height 12
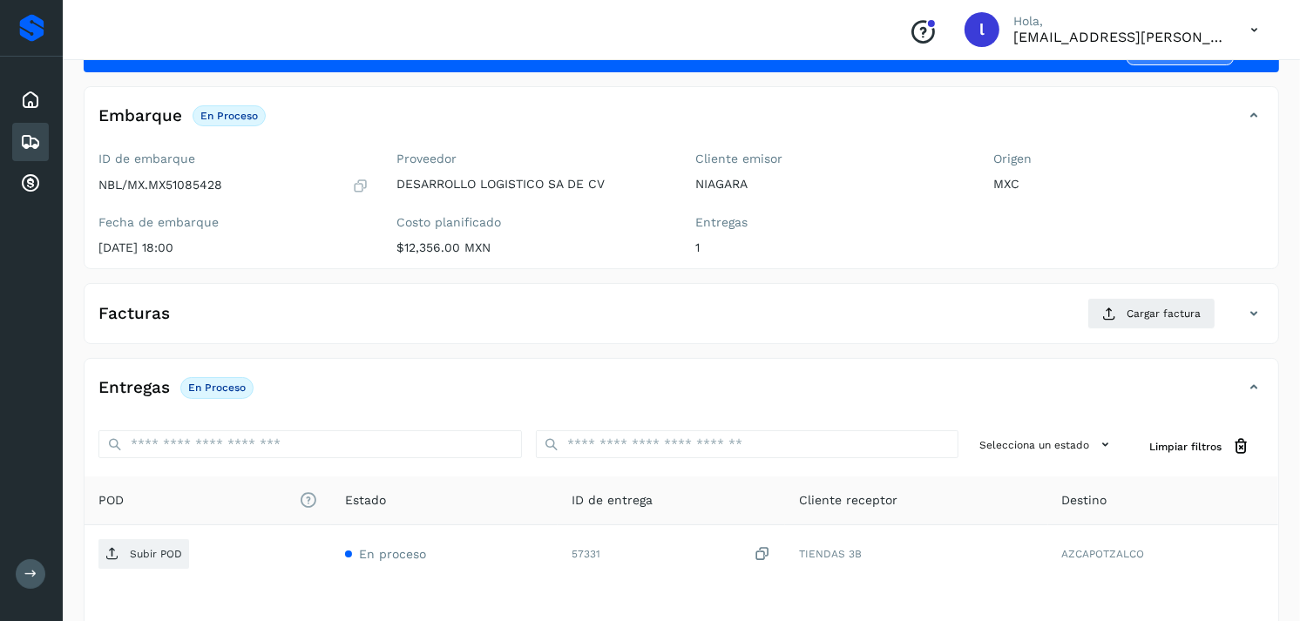
scroll to position [78, 0]
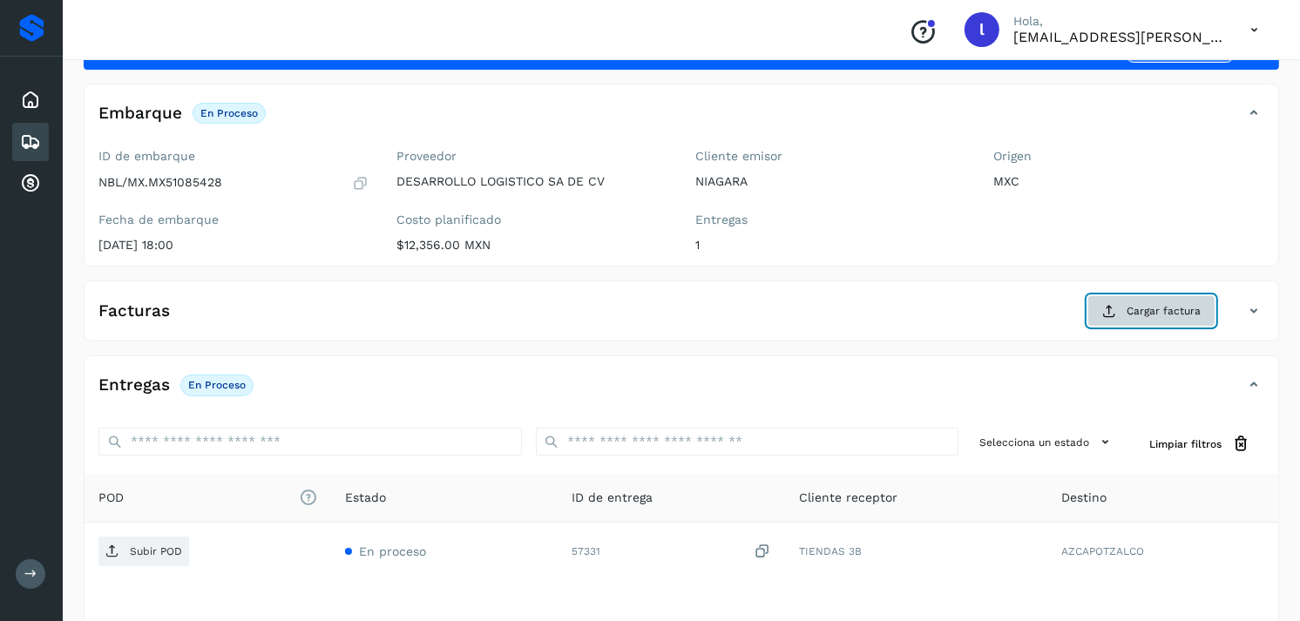
click at [1119, 315] on button "Cargar factura" at bounding box center [1151, 310] width 128 height 31
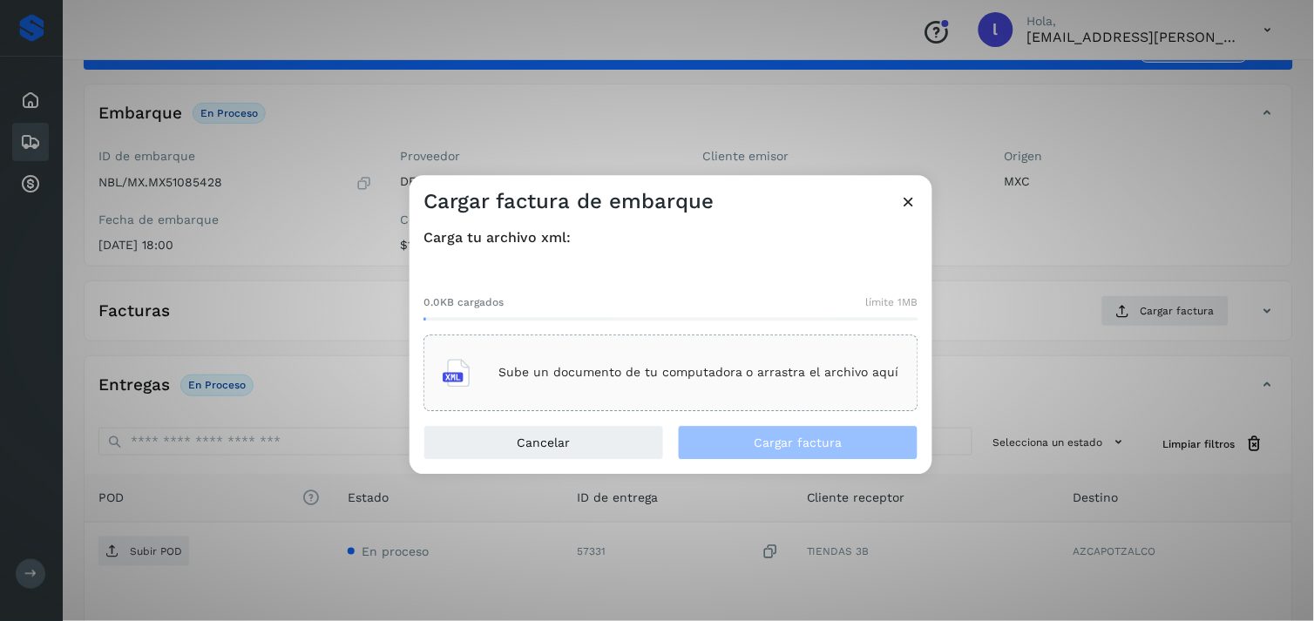
click at [755, 368] on p "Sube un documento de tu computadora o arrastra el archivo aquí" at bounding box center [698, 373] width 401 height 15
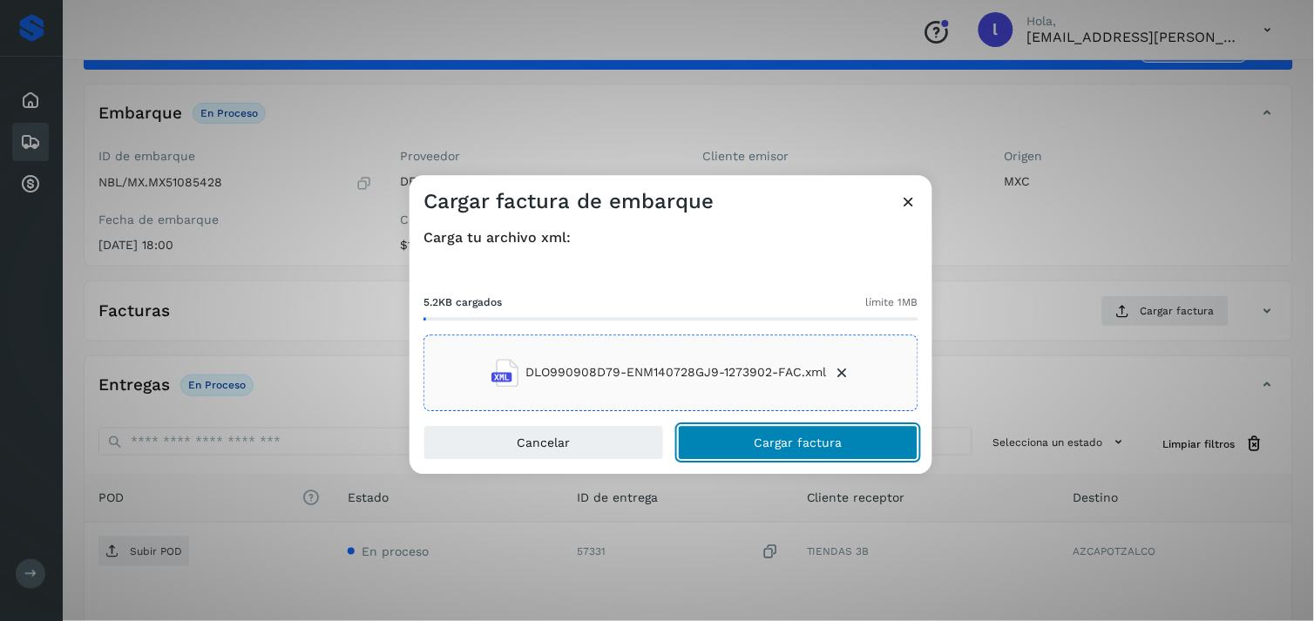
click at [779, 442] on span "Cargar factura" at bounding box center [798, 442] width 88 height 12
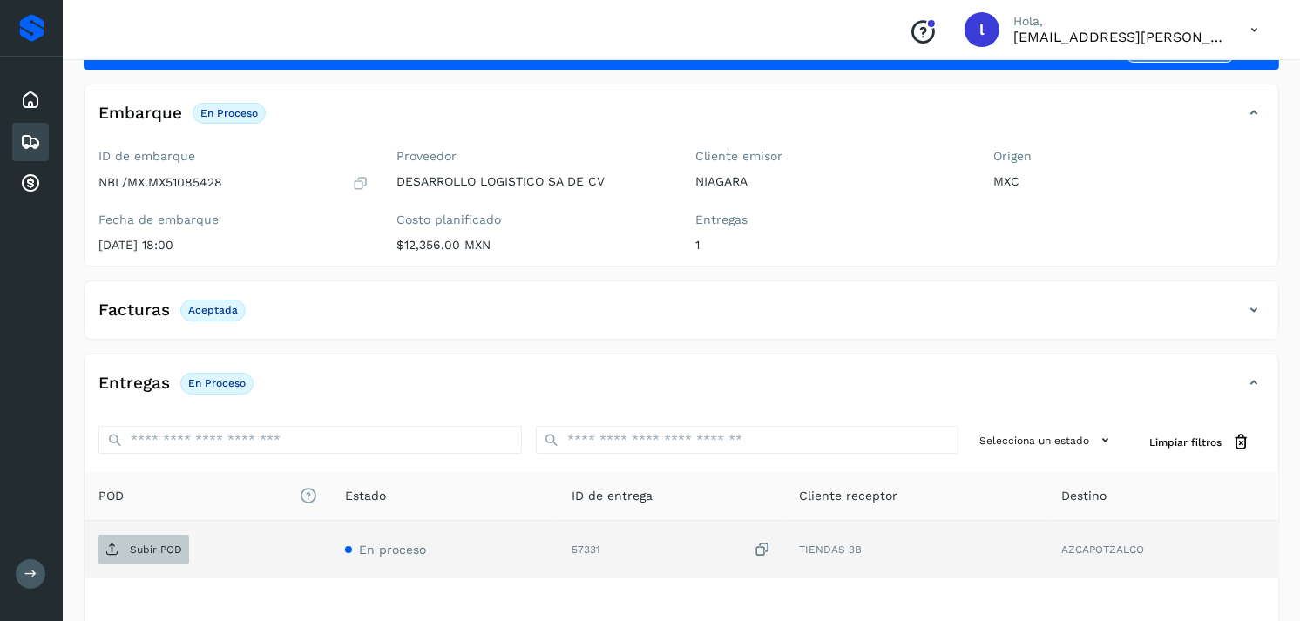
click at [153, 560] on span "Subir POD" at bounding box center [143, 550] width 91 height 28
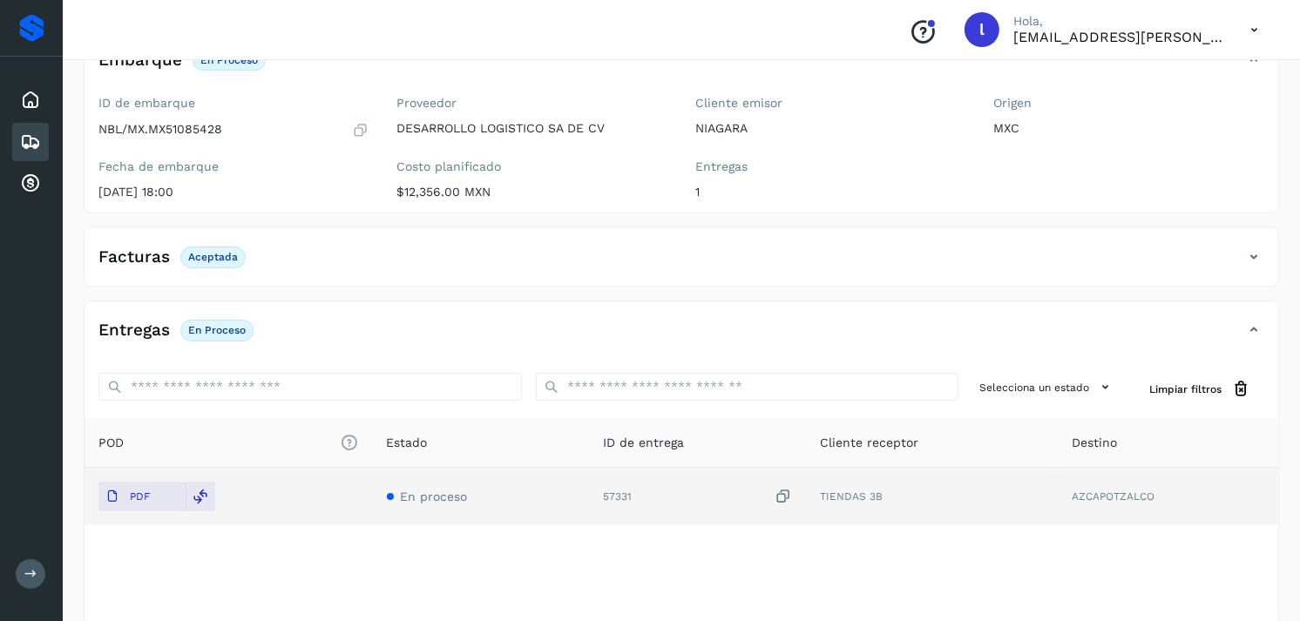
scroll to position [135, 0]
click at [33, 138] on icon at bounding box center [30, 142] width 21 height 21
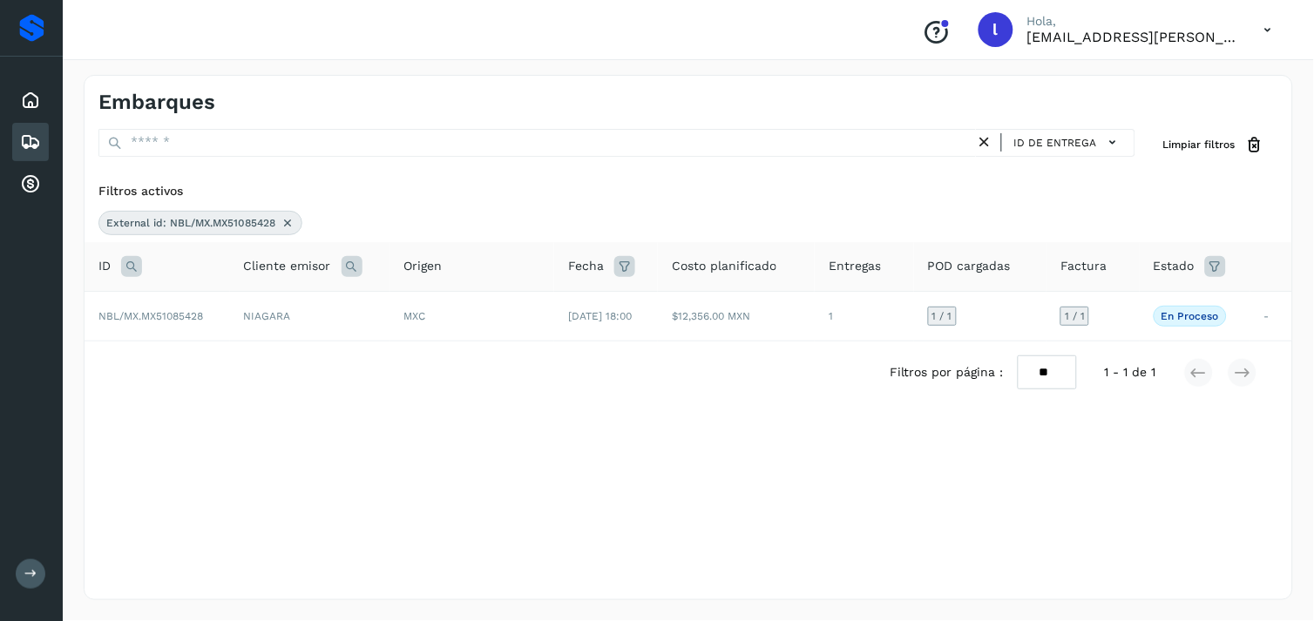
click at [127, 271] on icon at bounding box center [131, 266] width 21 height 21
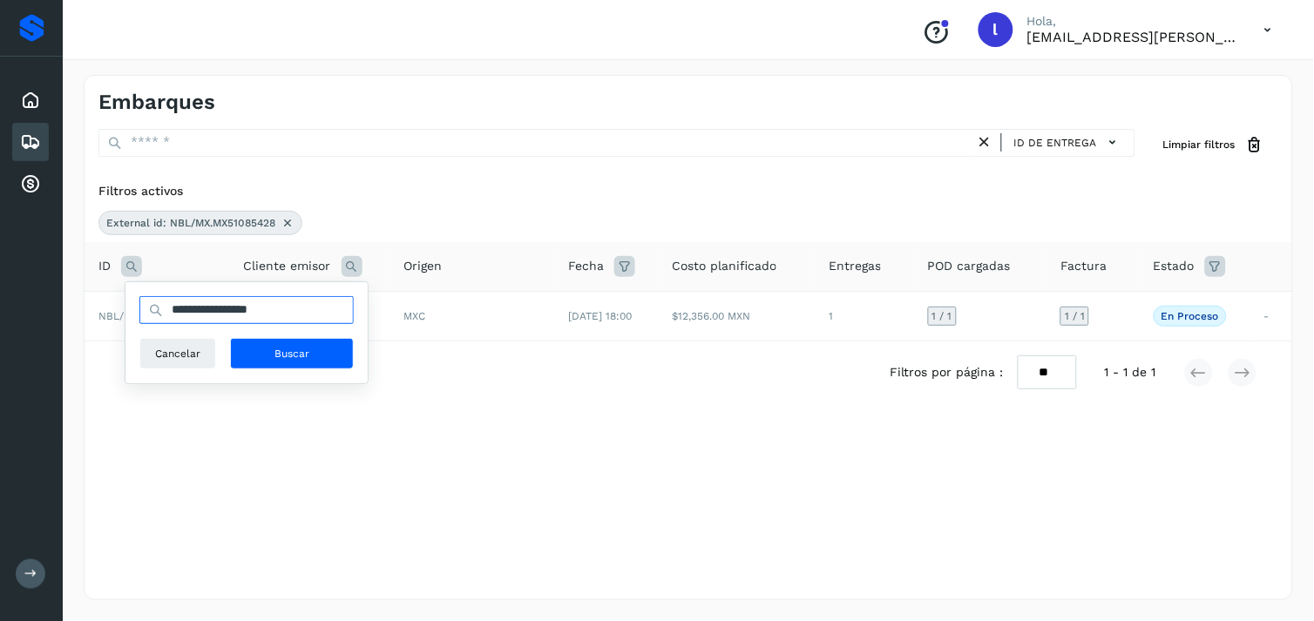
drag, startPoint x: 307, startPoint y: 314, endPoint x: 163, endPoint y: 311, distance: 144.6
click at [163, 311] on div "**********" at bounding box center [246, 310] width 214 height 28
paste input "text"
type input "**********"
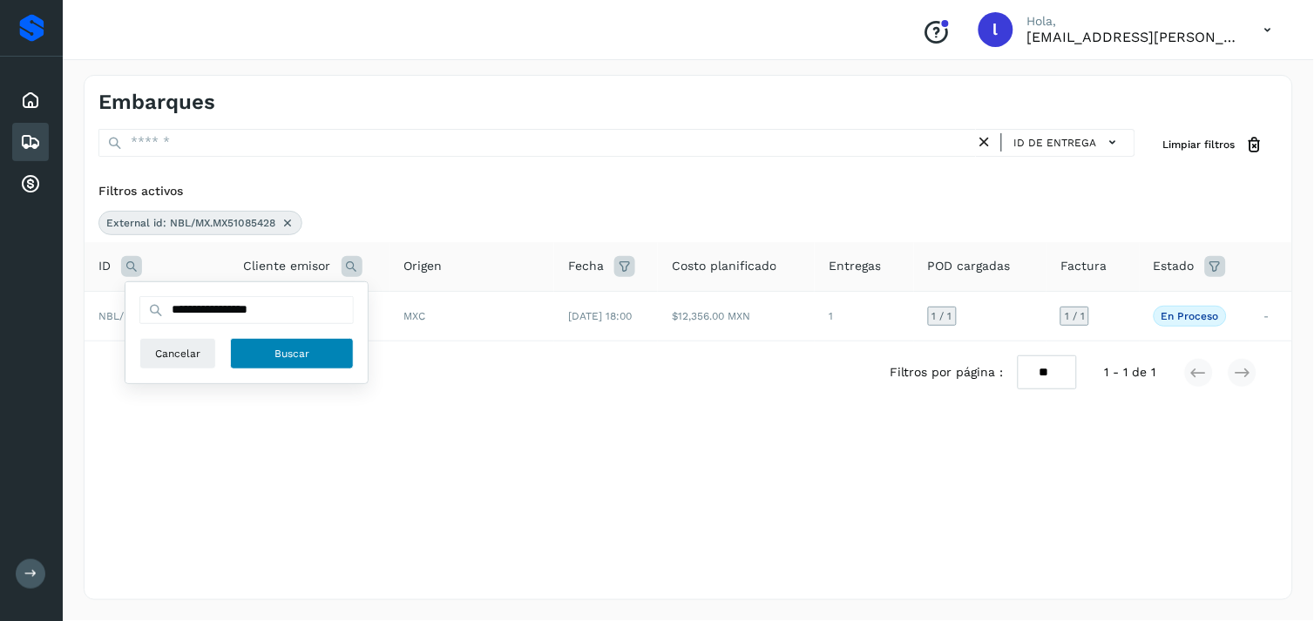
click at [321, 347] on button "Buscar" at bounding box center [292, 353] width 124 height 31
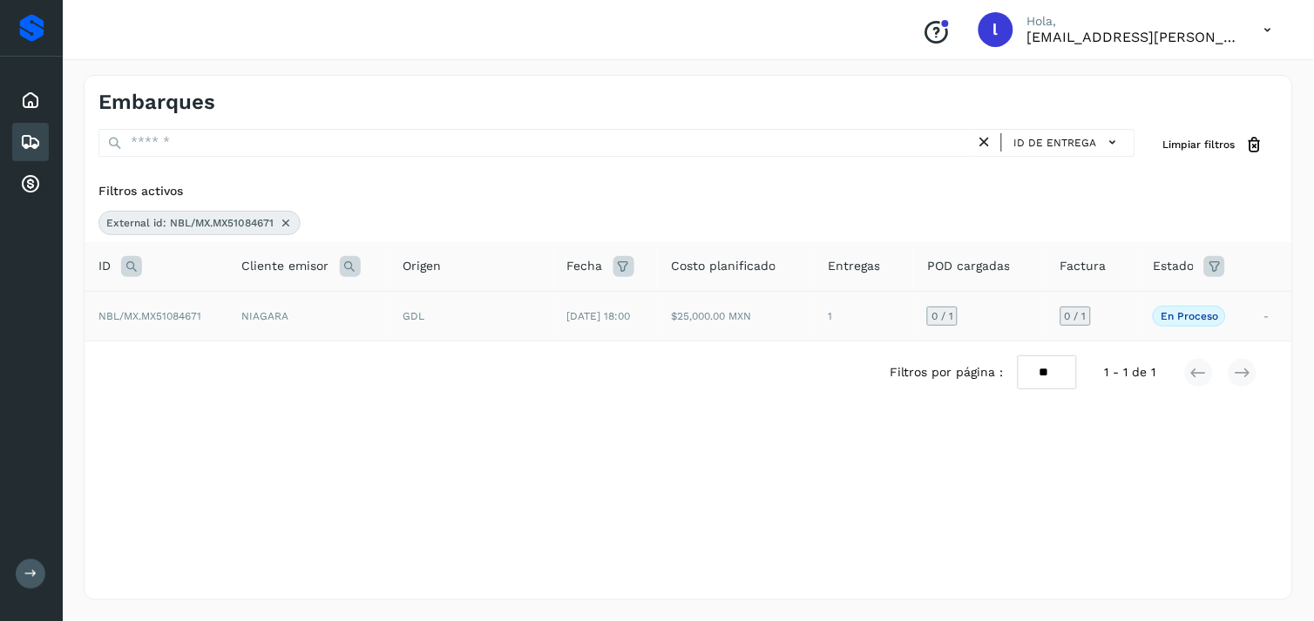
click at [169, 310] on span "NBL/MX.MX51084671" at bounding box center [149, 316] width 103 height 12
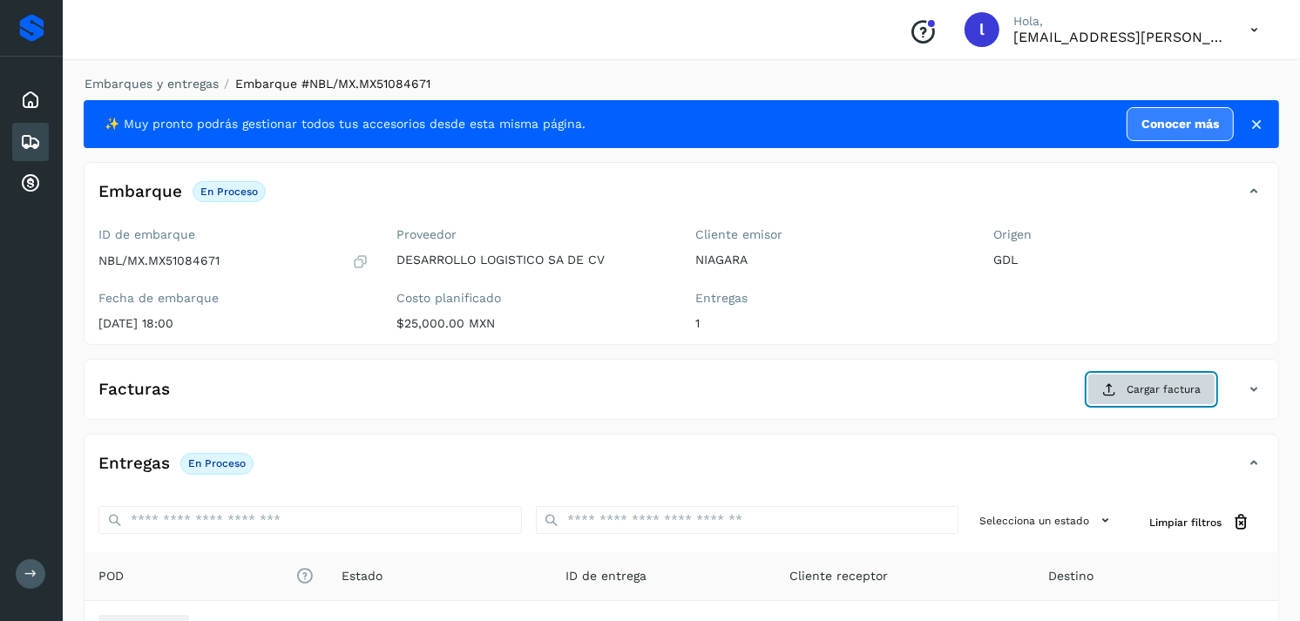
click at [1113, 383] on icon at bounding box center [1109, 389] width 14 height 14
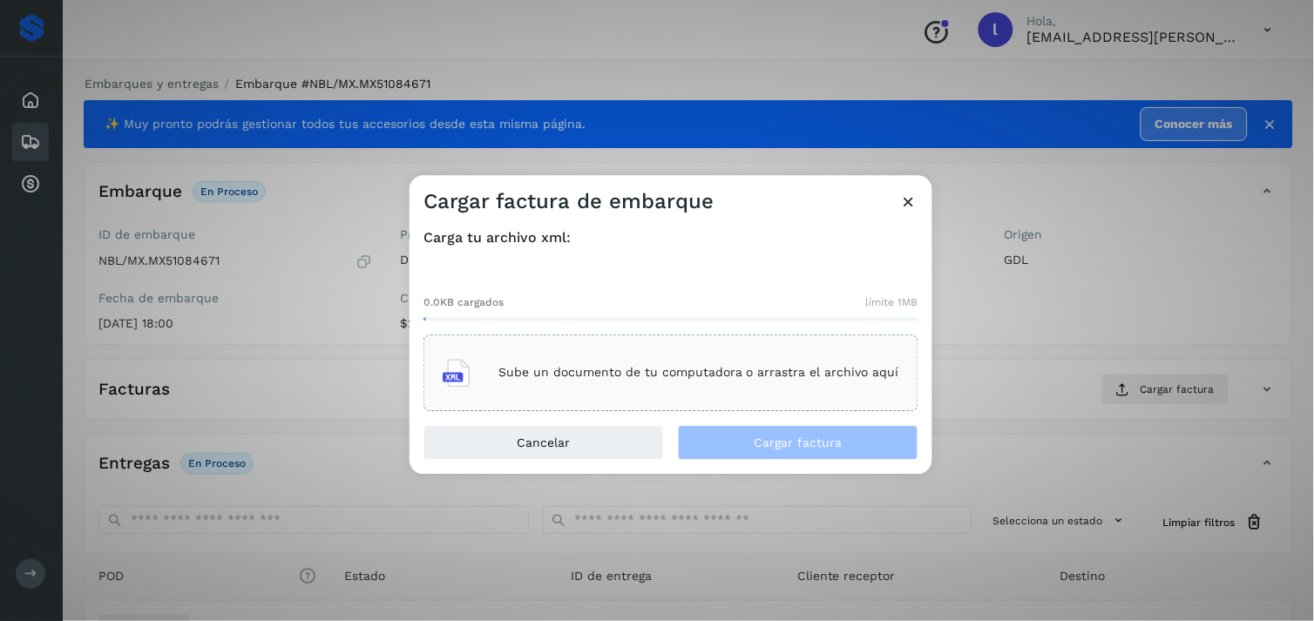
click at [692, 370] on p "Sube un documento de tu computadora o arrastra el archivo aquí" at bounding box center [698, 373] width 401 height 15
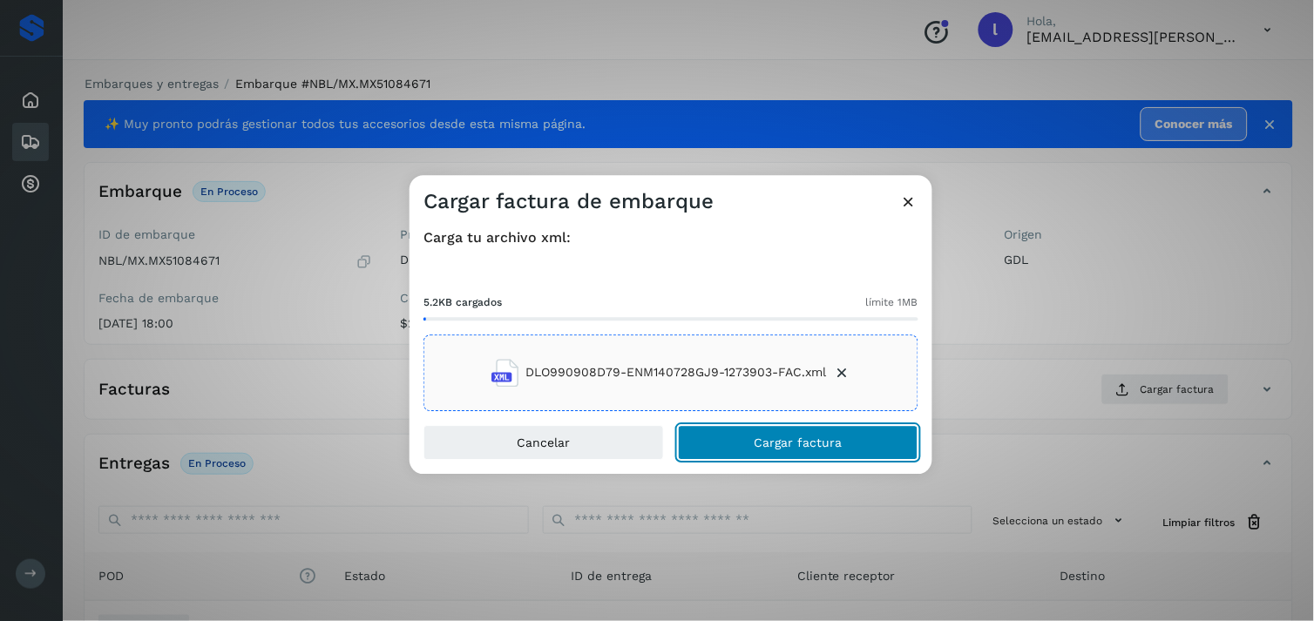
click at [739, 450] on button "Cargar factura" at bounding box center [798, 442] width 240 height 35
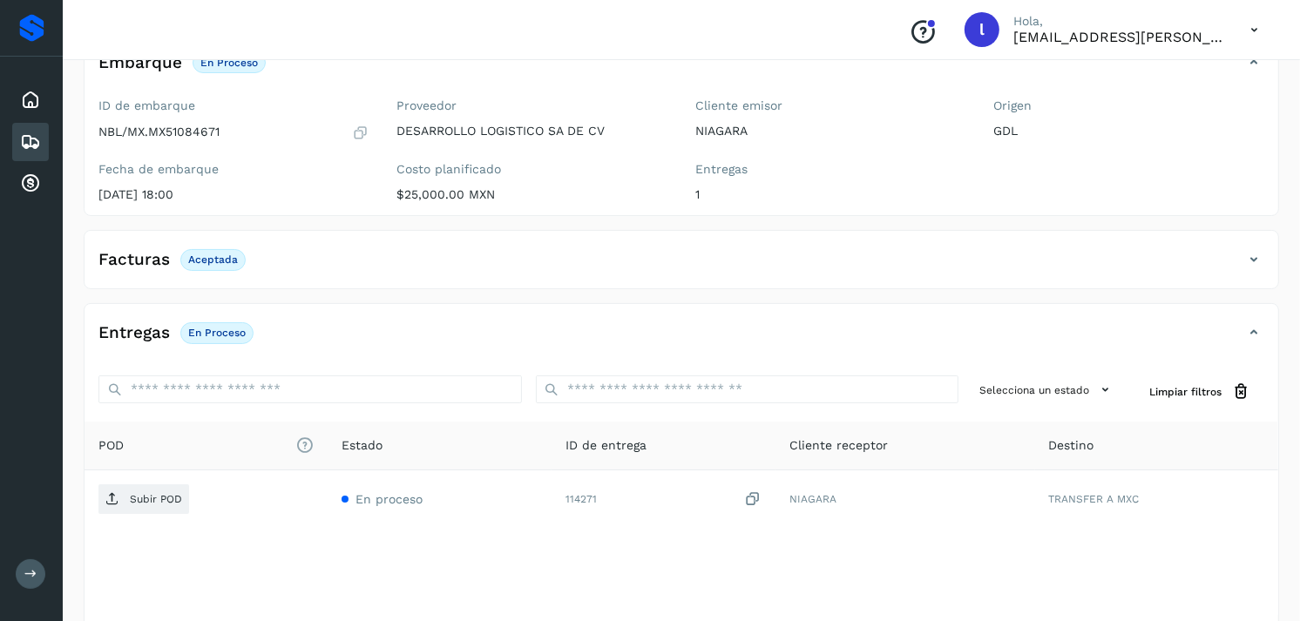
scroll to position [134, 0]
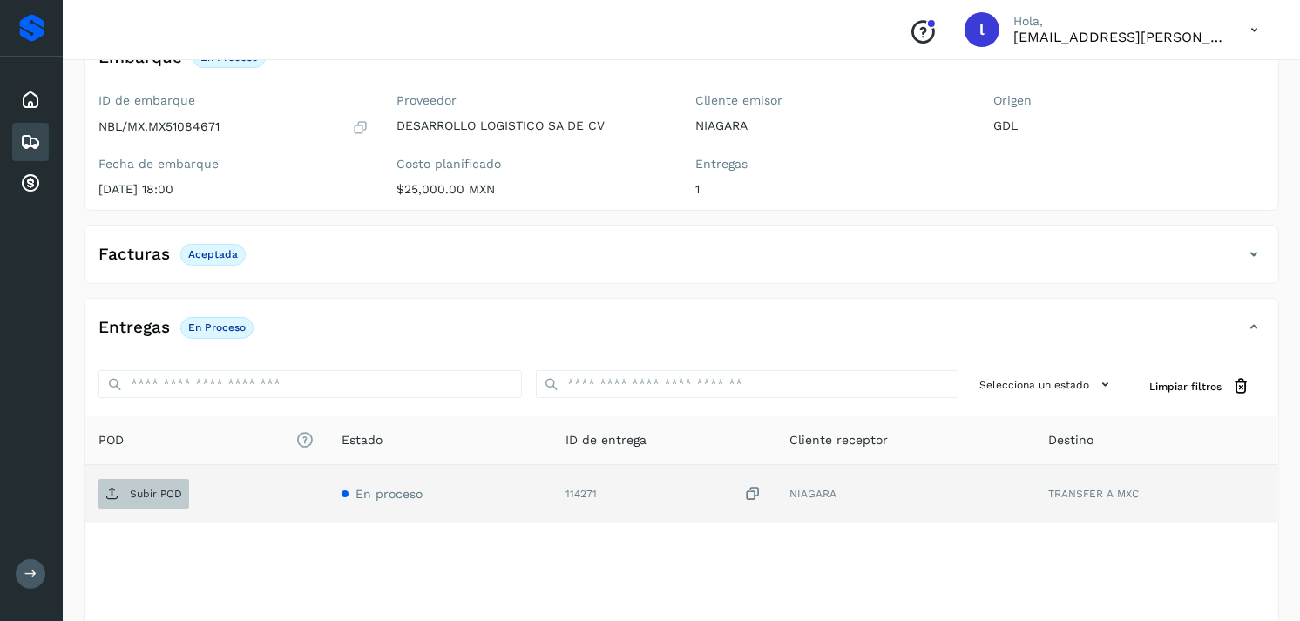
click at [144, 495] on p "Subir POD" at bounding box center [156, 494] width 52 height 12
click at [153, 497] on p "Subir POD" at bounding box center [156, 494] width 52 height 12
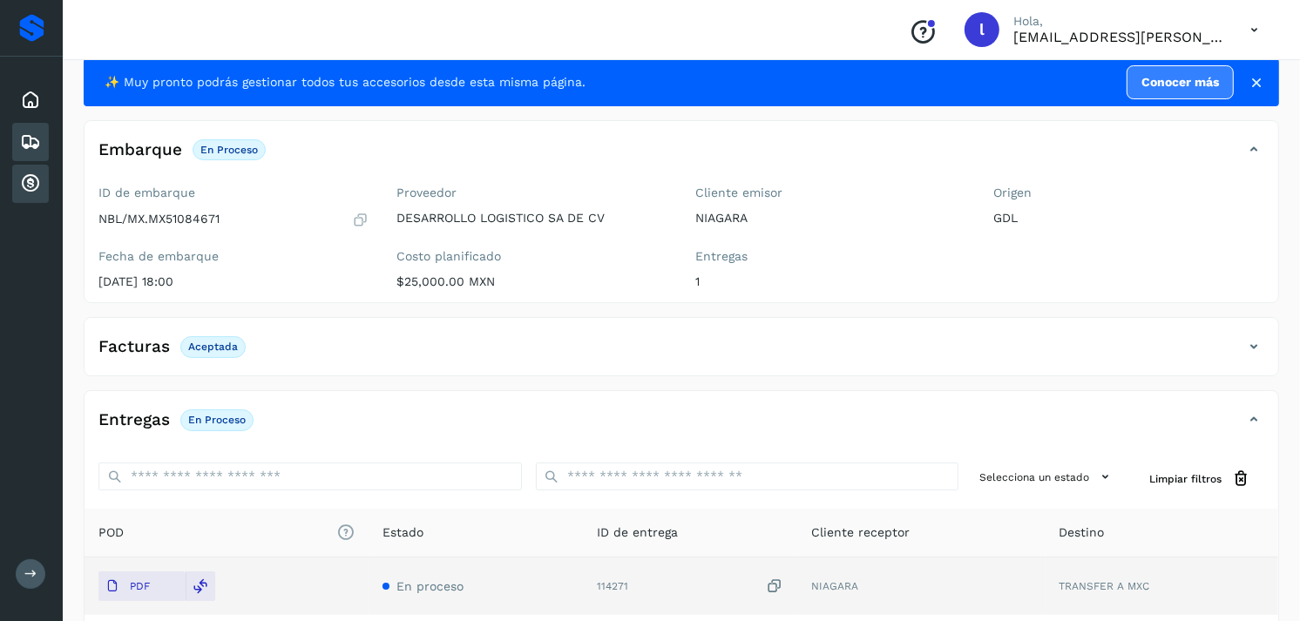
scroll to position [41, 0]
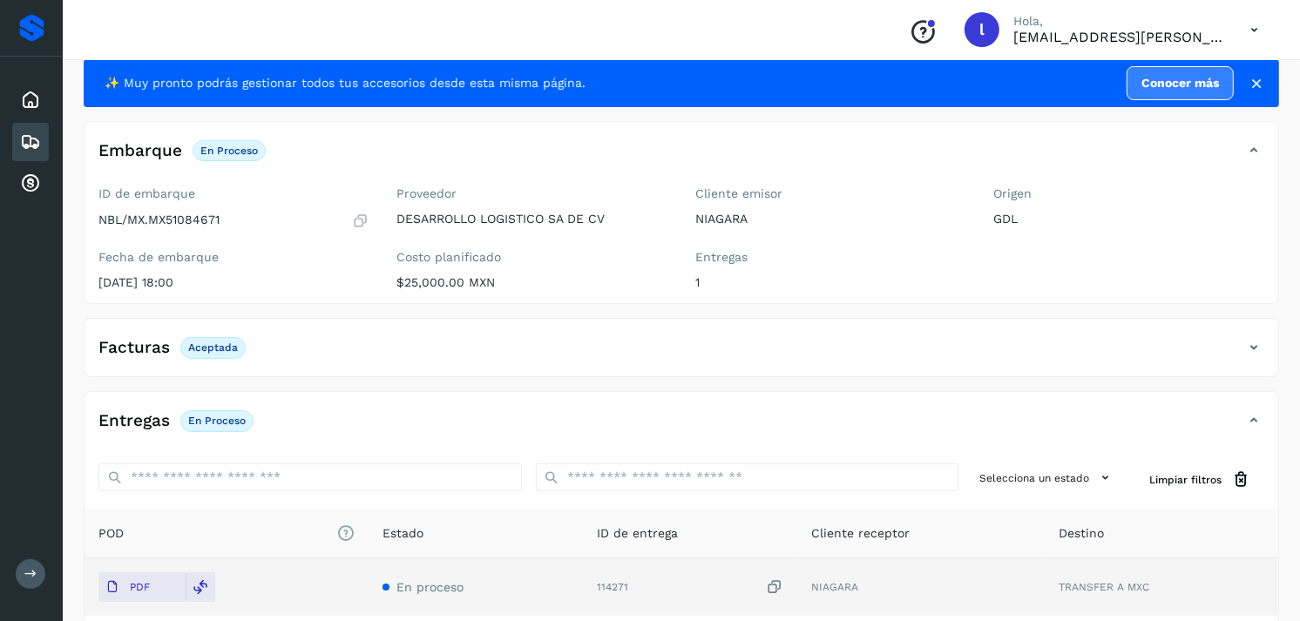
click at [26, 145] on icon at bounding box center [30, 142] width 21 height 21
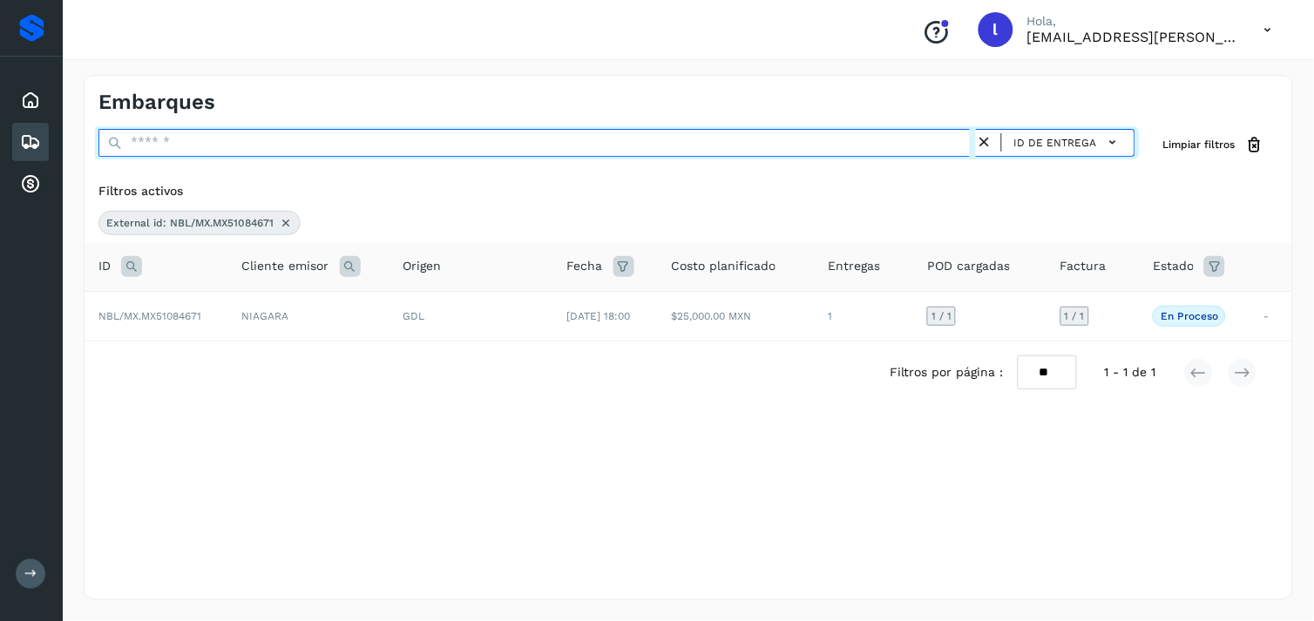
click at [659, 135] on input "text" at bounding box center [536, 143] width 877 height 28
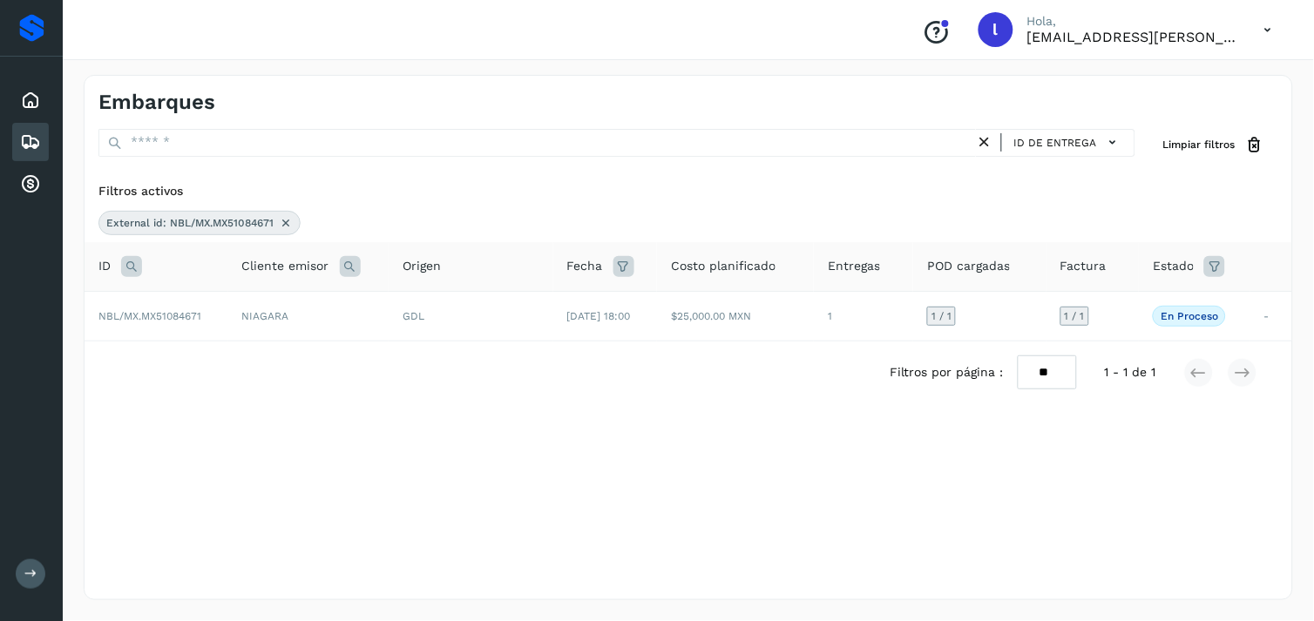
click at [132, 264] on icon at bounding box center [131, 266] width 21 height 21
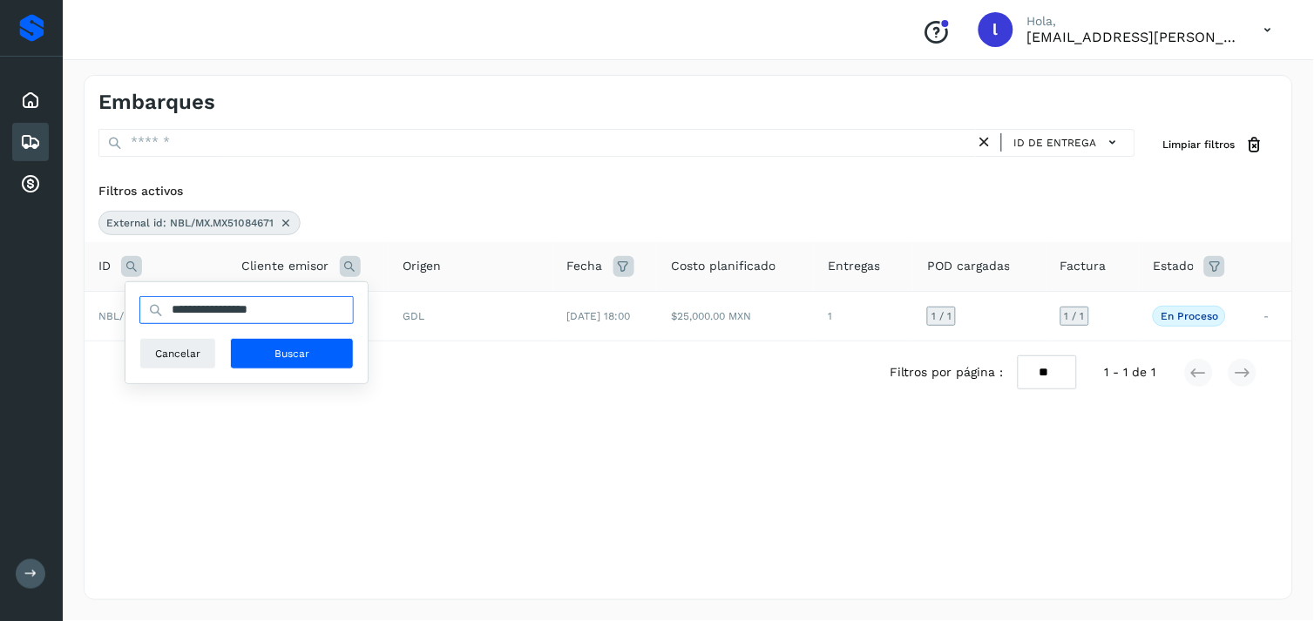
drag, startPoint x: 315, startPoint y: 311, endPoint x: 174, endPoint y: 302, distance: 141.4
click at [174, 302] on input "**********" at bounding box center [246, 310] width 214 height 28
paste input "text"
type input "**********"
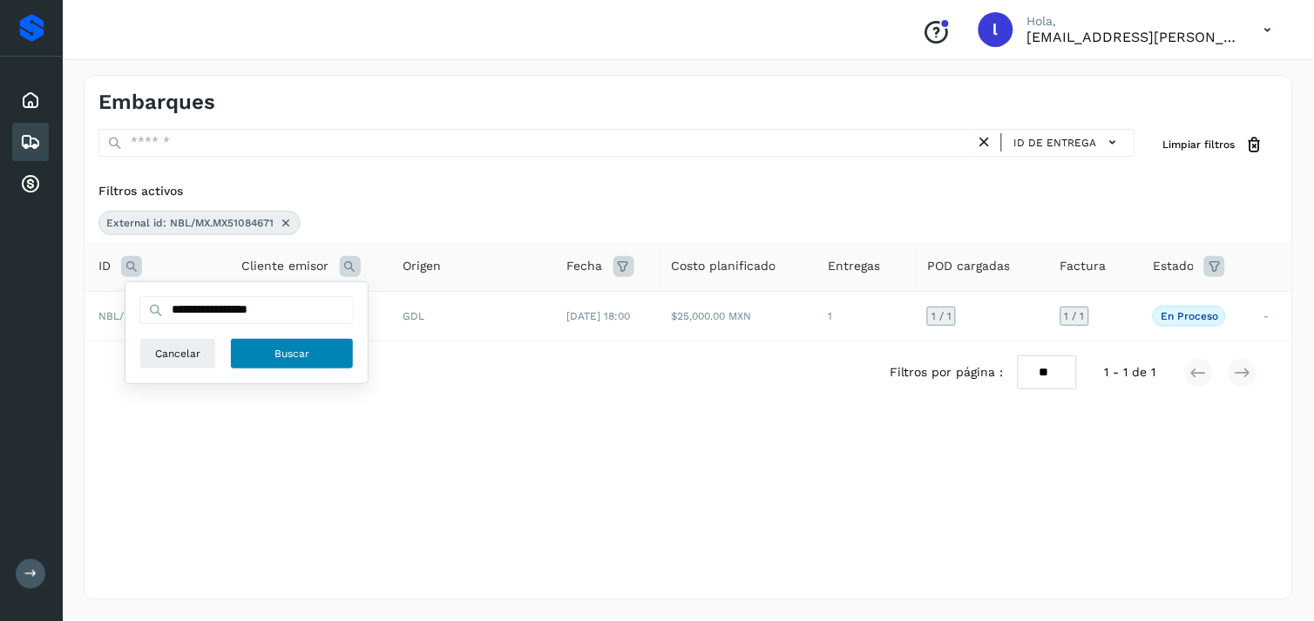
click at [326, 351] on button "Buscar" at bounding box center [292, 353] width 124 height 31
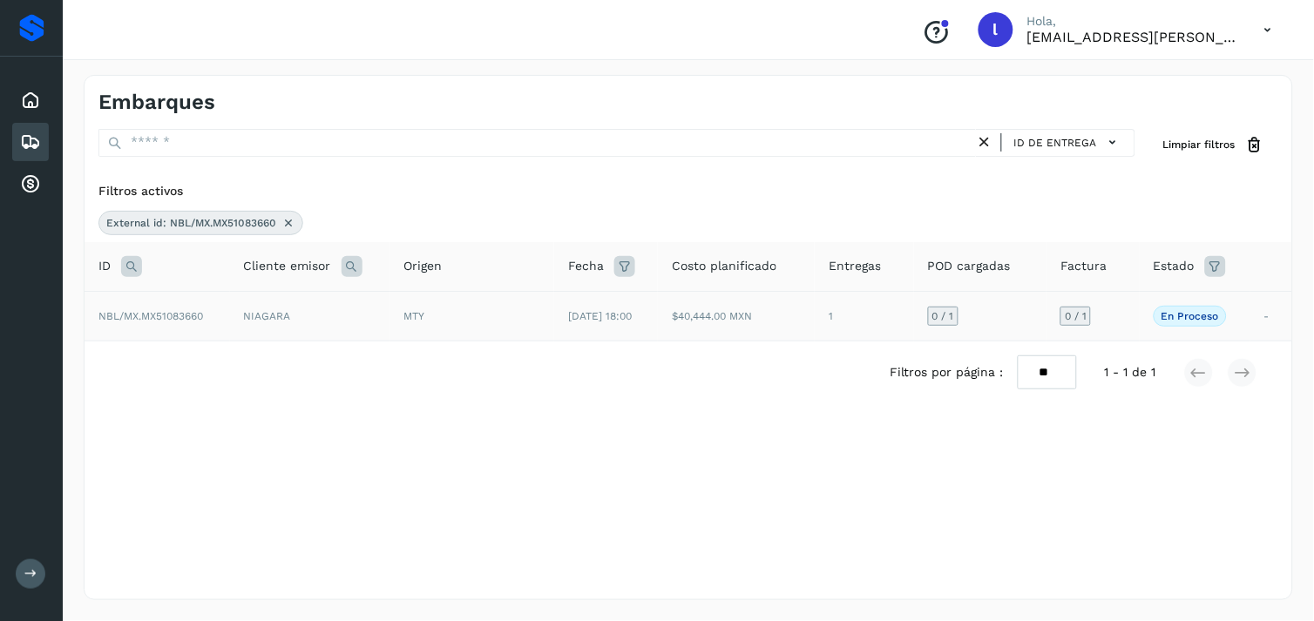
click at [157, 316] on span "NBL/MX.MX51083660" at bounding box center [150, 316] width 105 height 12
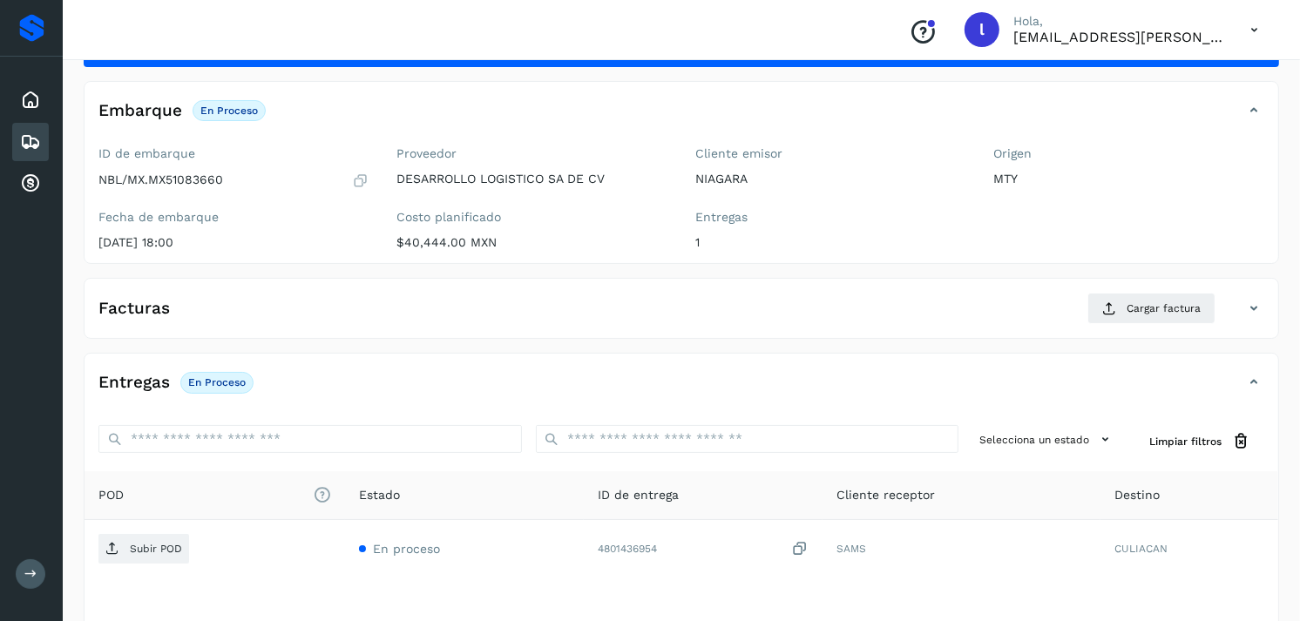
scroll to position [82, 0]
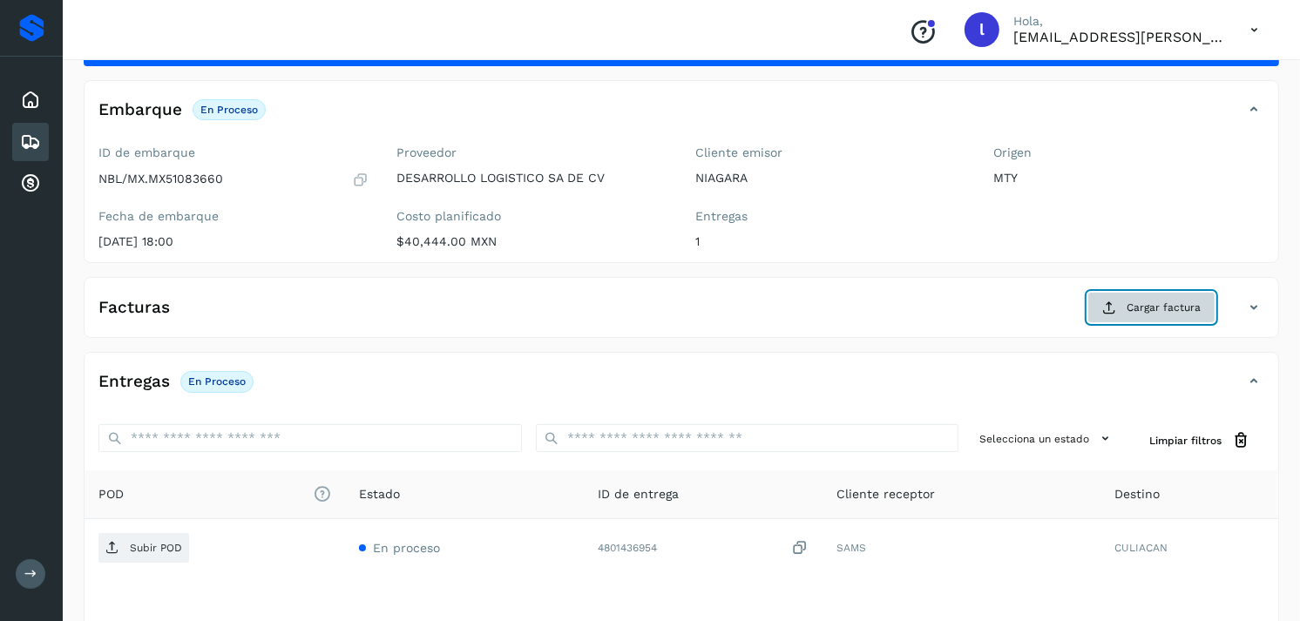
click at [1159, 307] on span "Cargar factura" at bounding box center [1163, 308] width 74 height 16
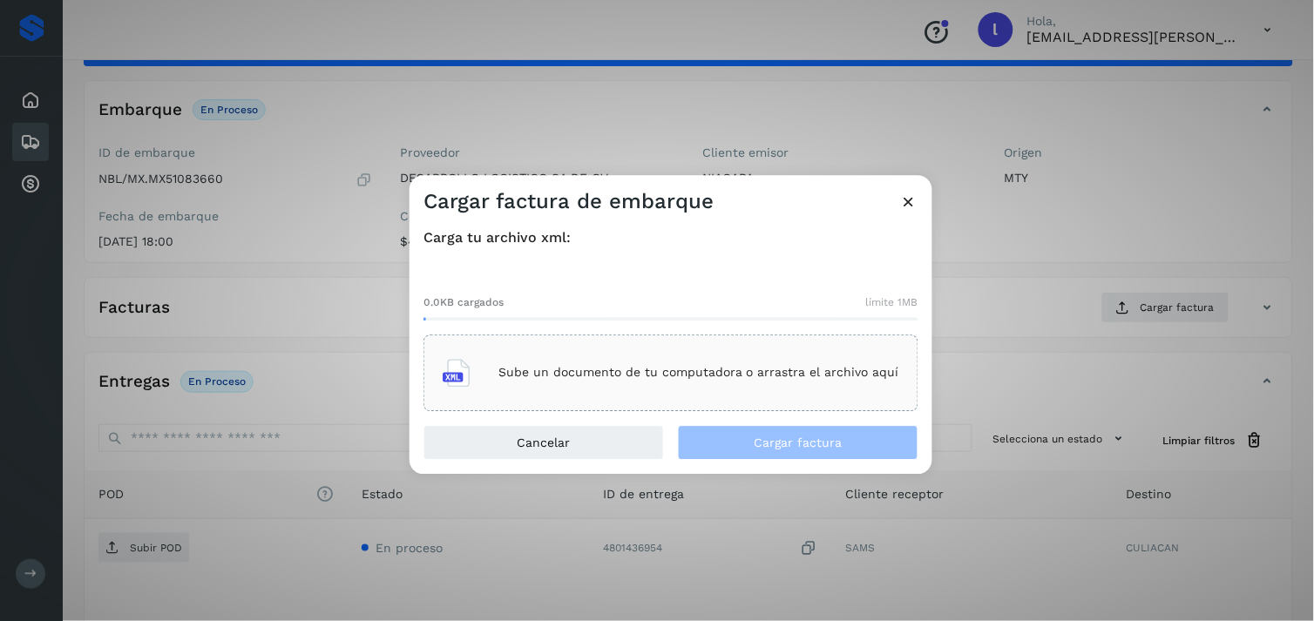
click at [681, 377] on p "Sube un documento de tu computadora o arrastra el archivo aquí" at bounding box center [698, 373] width 401 height 15
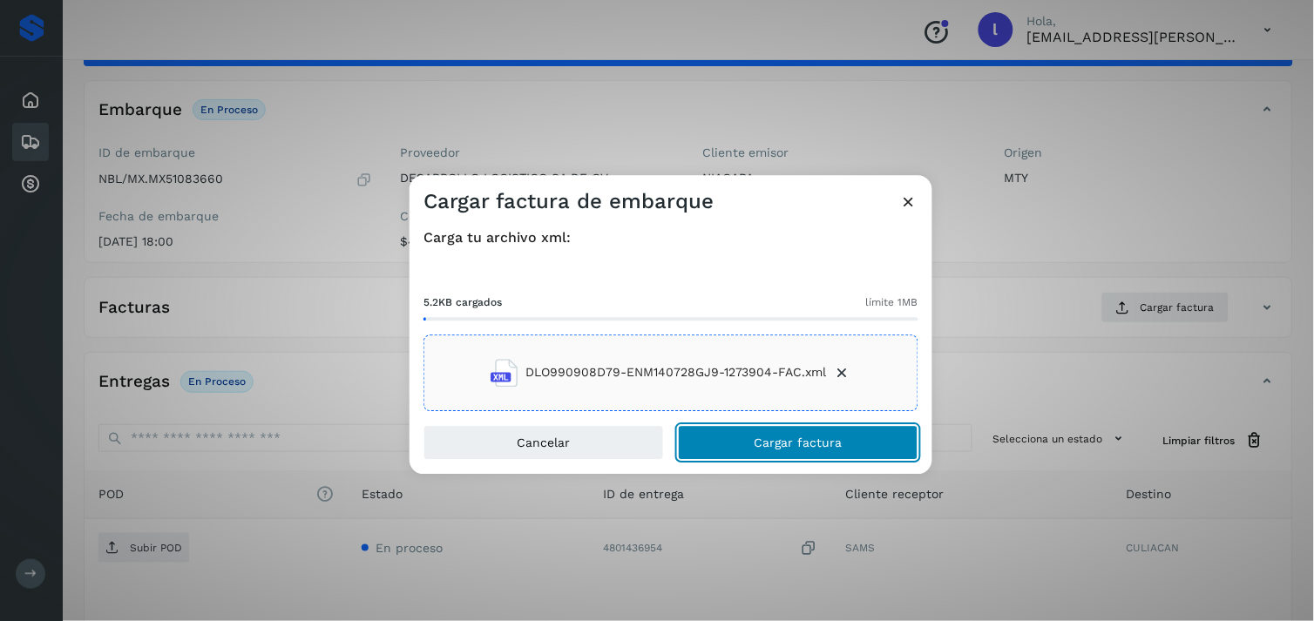
click at [764, 450] on button "Cargar factura" at bounding box center [798, 442] width 240 height 35
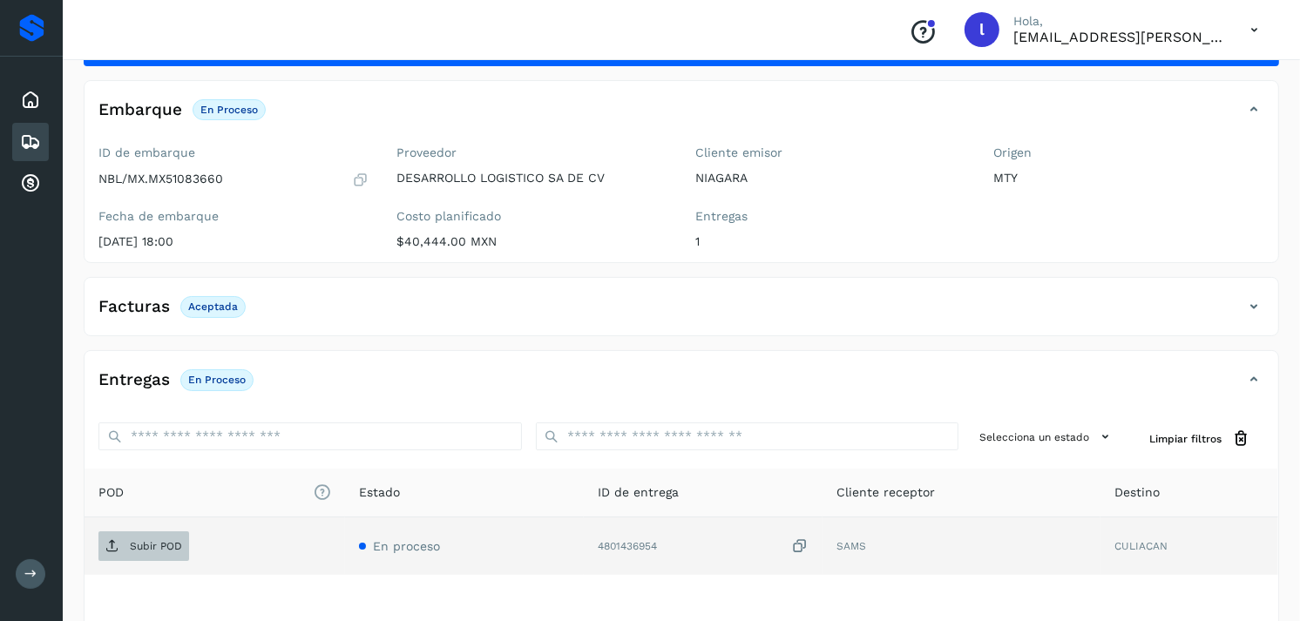
click at [133, 559] on span "Subir POD" at bounding box center [143, 546] width 91 height 28
click at [154, 537] on span "Subir POD" at bounding box center [143, 546] width 91 height 28
click at [287, 306] on div "Facturas Aceptada" at bounding box center [663, 307] width 1159 height 30
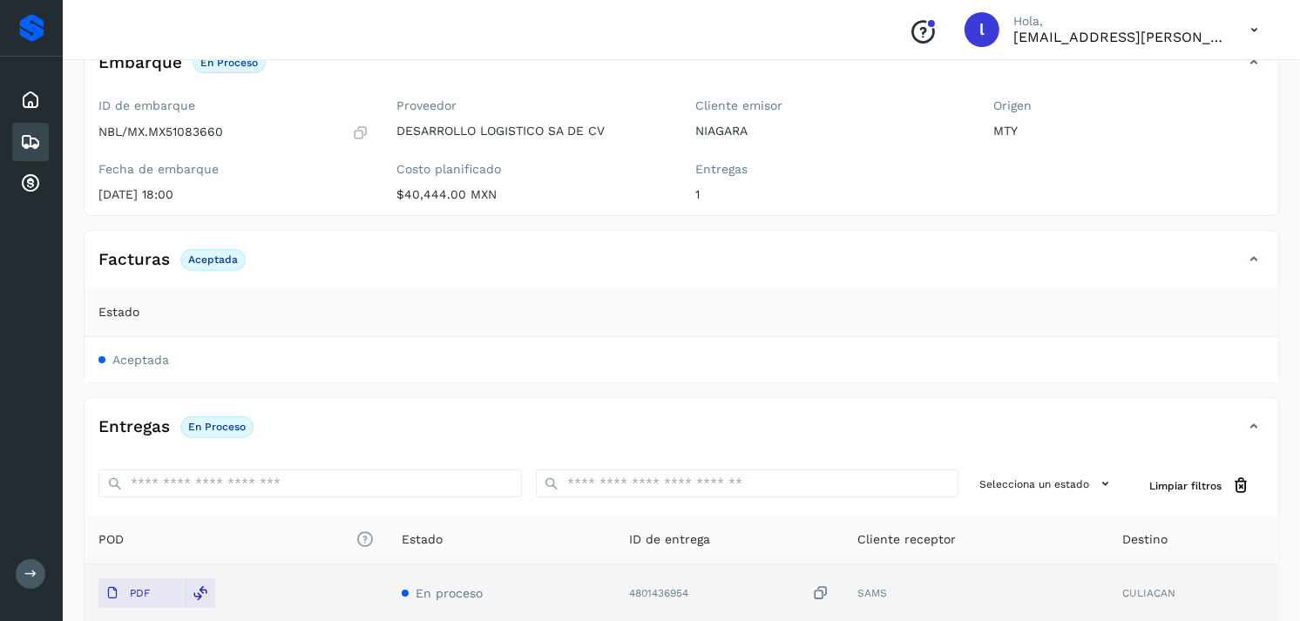
scroll to position [74, 0]
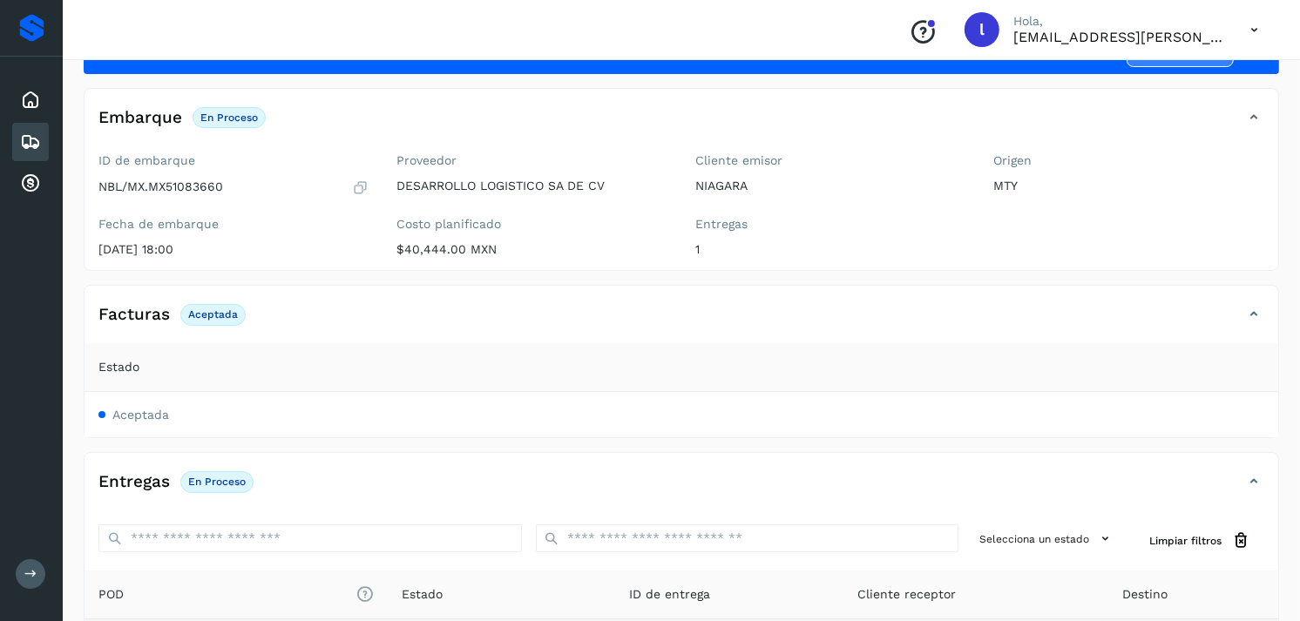
click at [42, 143] on div "Embarques" at bounding box center [30, 142] width 37 height 38
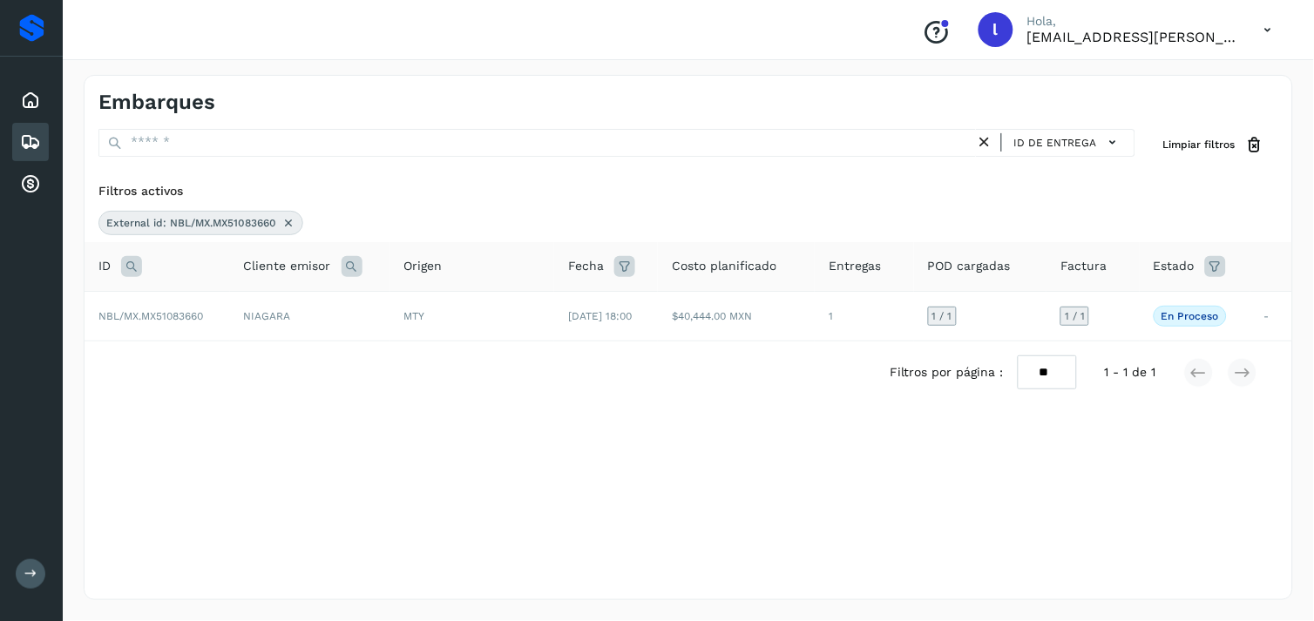
click at [133, 262] on icon at bounding box center [131, 266] width 21 height 21
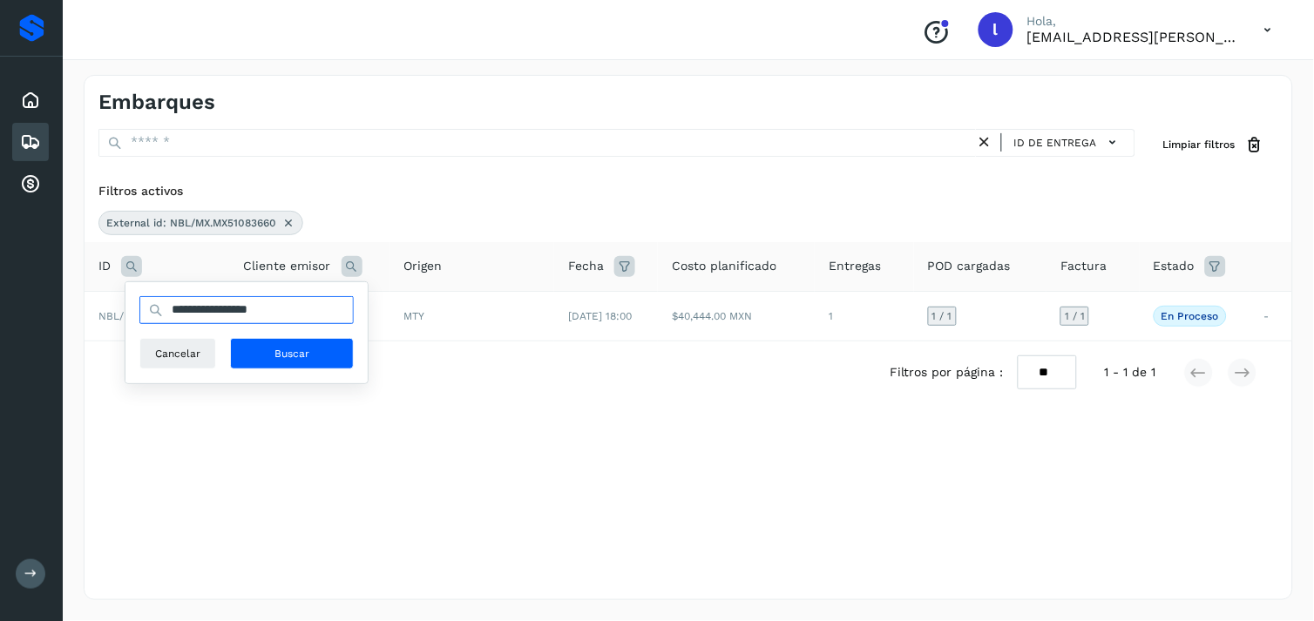
drag, startPoint x: 315, startPoint y: 306, endPoint x: 129, endPoint y: 317, distance: 186.7
click at [129, 317] on div "**********" at bounding box center [246, 332] width 242 height 101
paste input "text"
type input "**********"
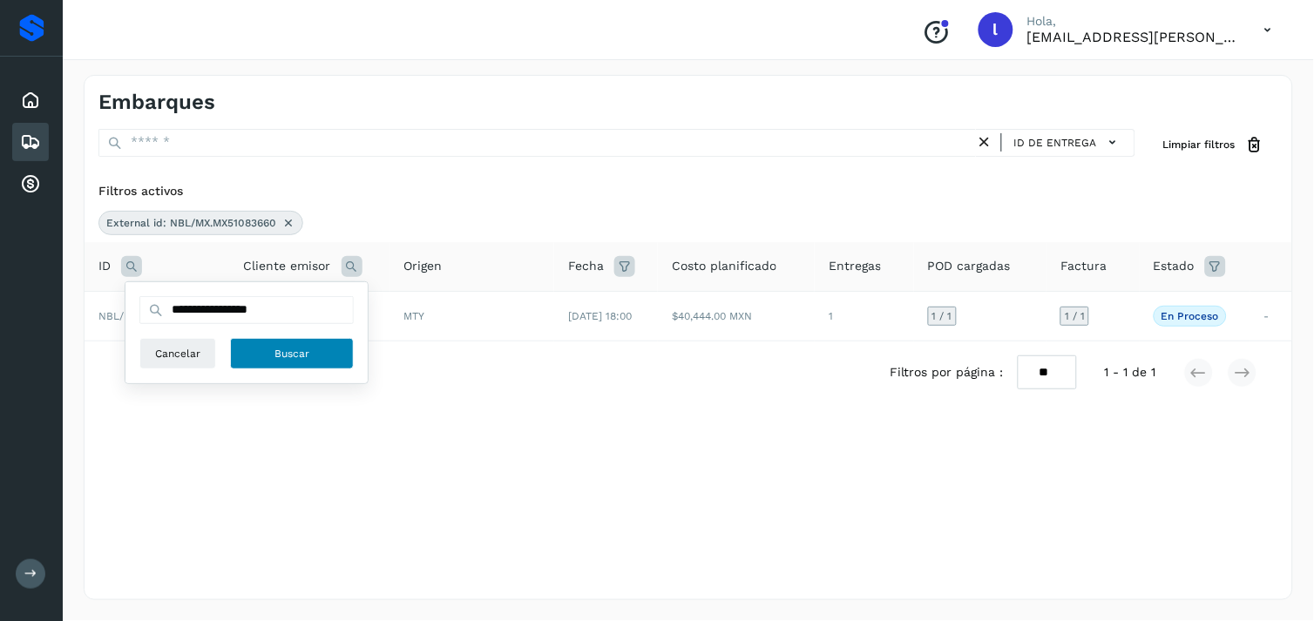
click at [294, 352] on span "Buscar" at bounding box center [291, 354] width 35 height 16
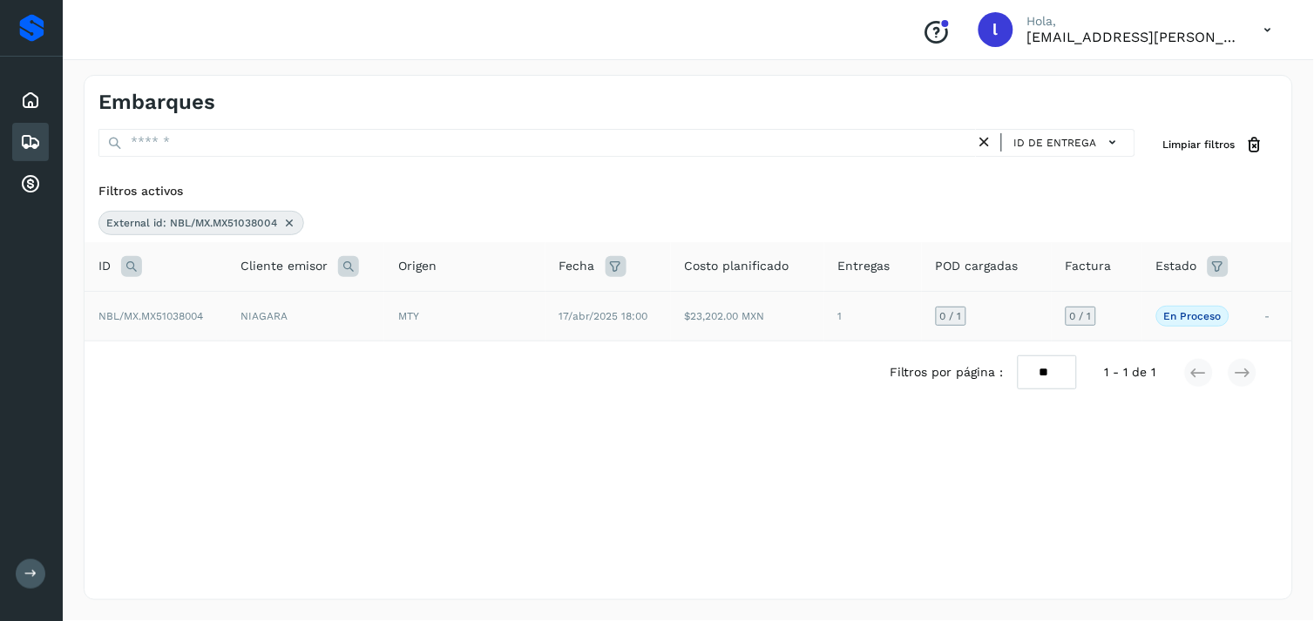
click at [187, 311] on span "NBL/MX.MX51038004" at bounding box center [150, 316] width 105 height 12
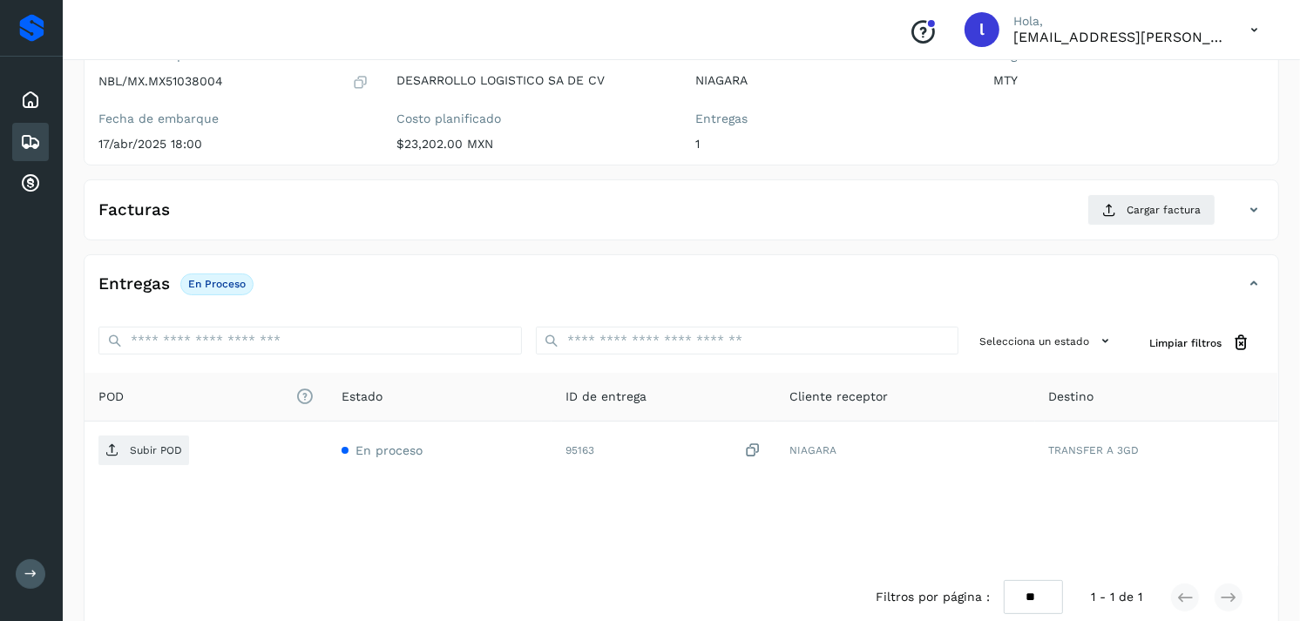
scroll to position [180, 0]
